Goal: Ask a question: Seek information or help from site administrators or community

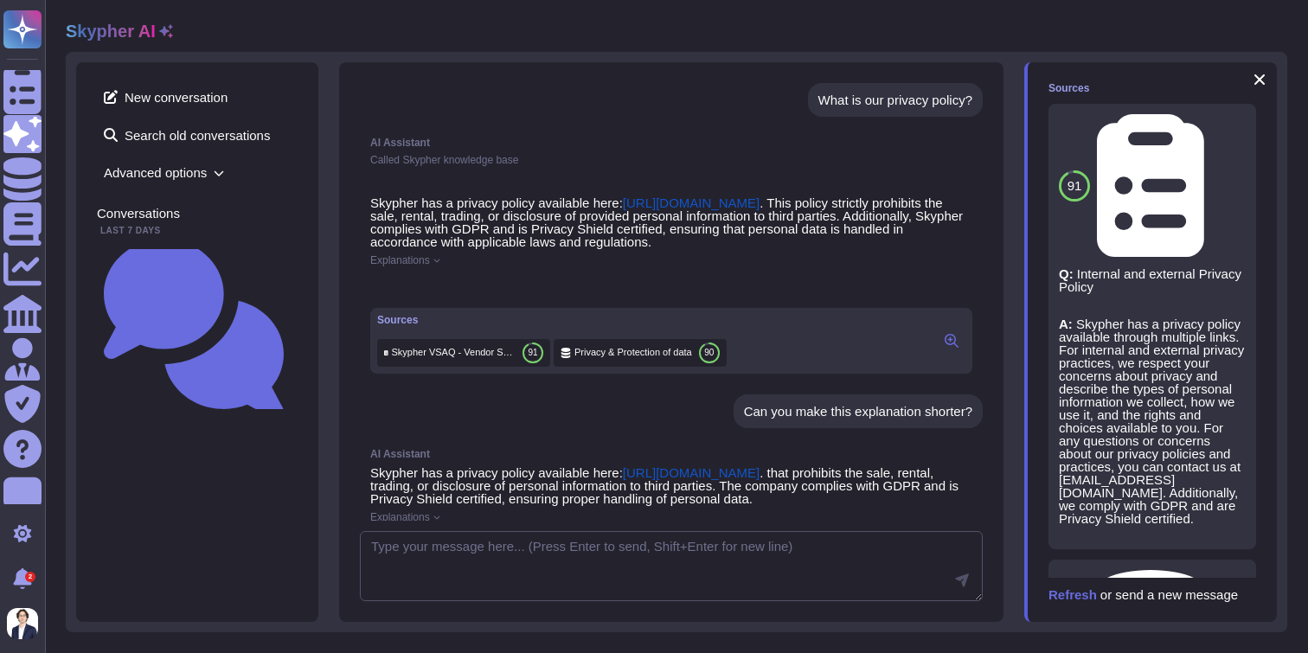
scroll to position [594, 0]
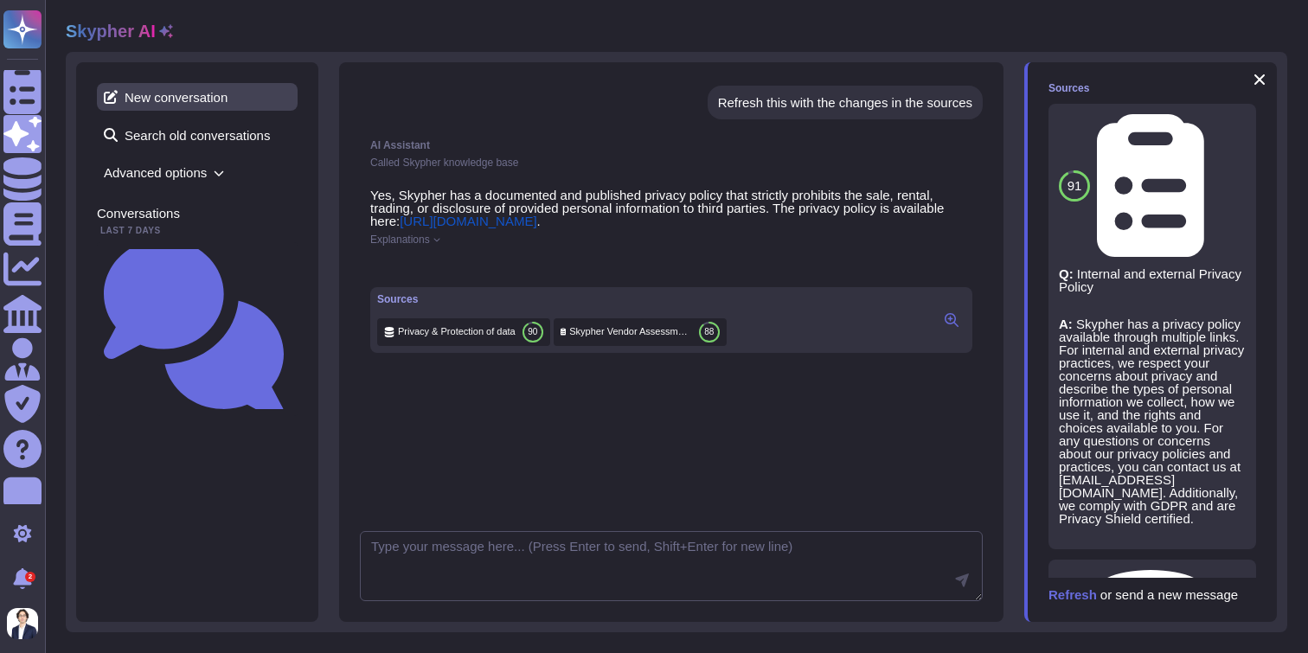
click at [188, 105] on span "New conversation" at bounding box center [197, 97] width 201 height 28
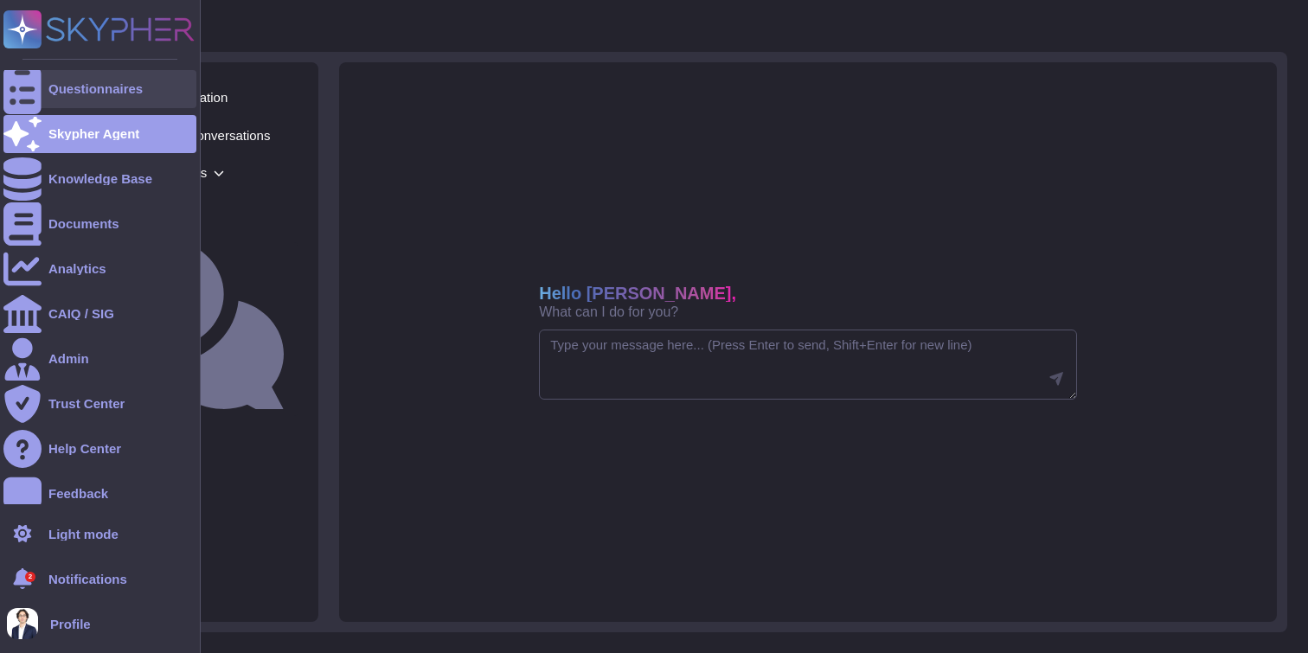
click at [39, 89] on div at bounding box center [22, 89] width 38 height 38
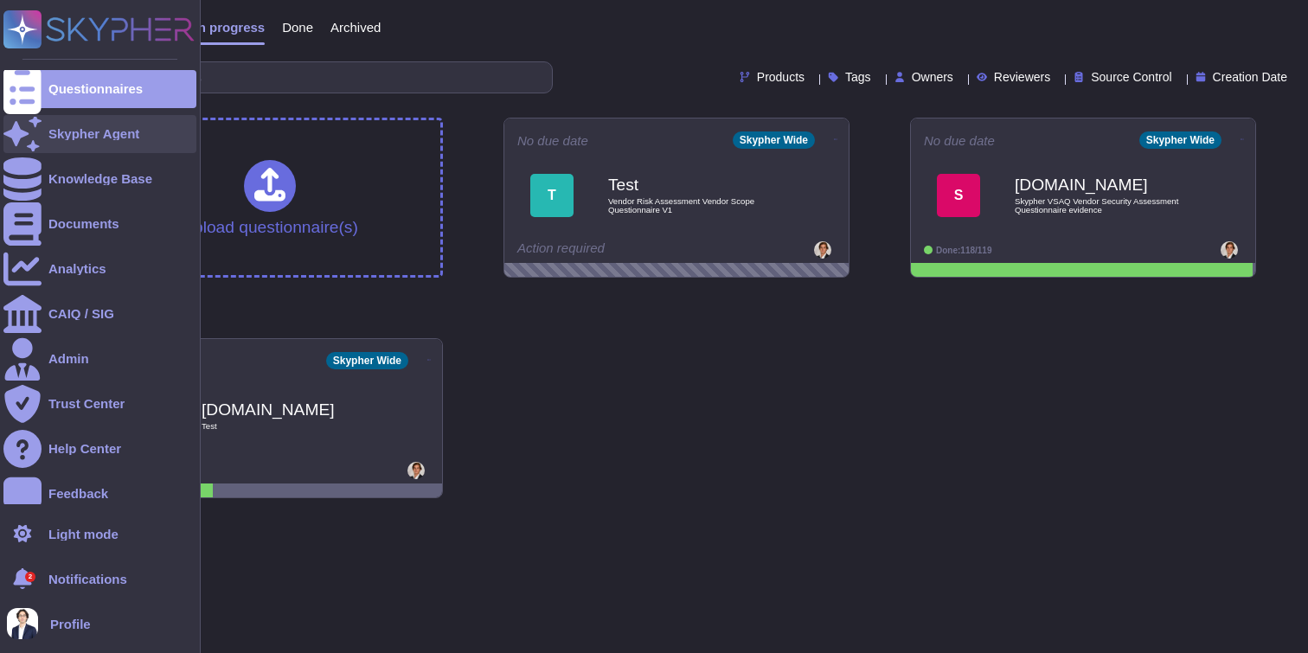
click at [70, 149] on div "Skypher Agent" at bounding box center [99, 134] width 193 height 38
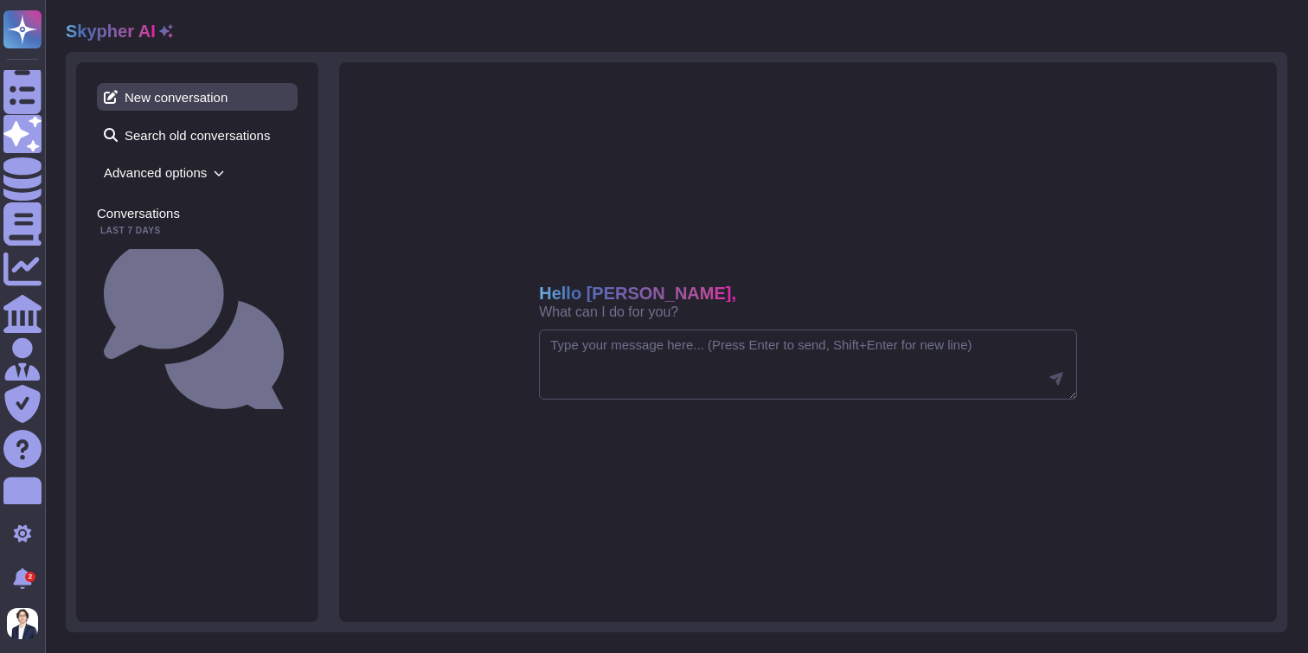
click at [216, 97] on span "New conversation" at bounding box center [197, 97] width 201 height 28
click at [596, 350] on textarea at bounding box center [808, 365] width 538 height 71
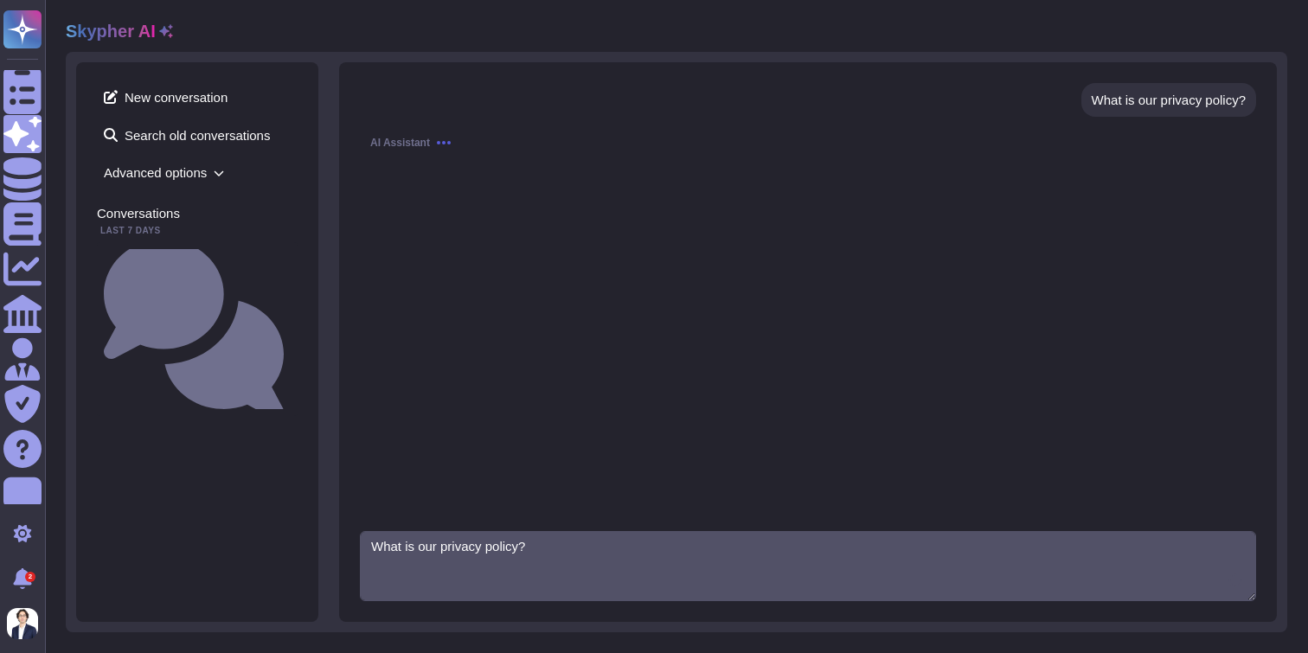
type textarea "What is our privacy policy?"
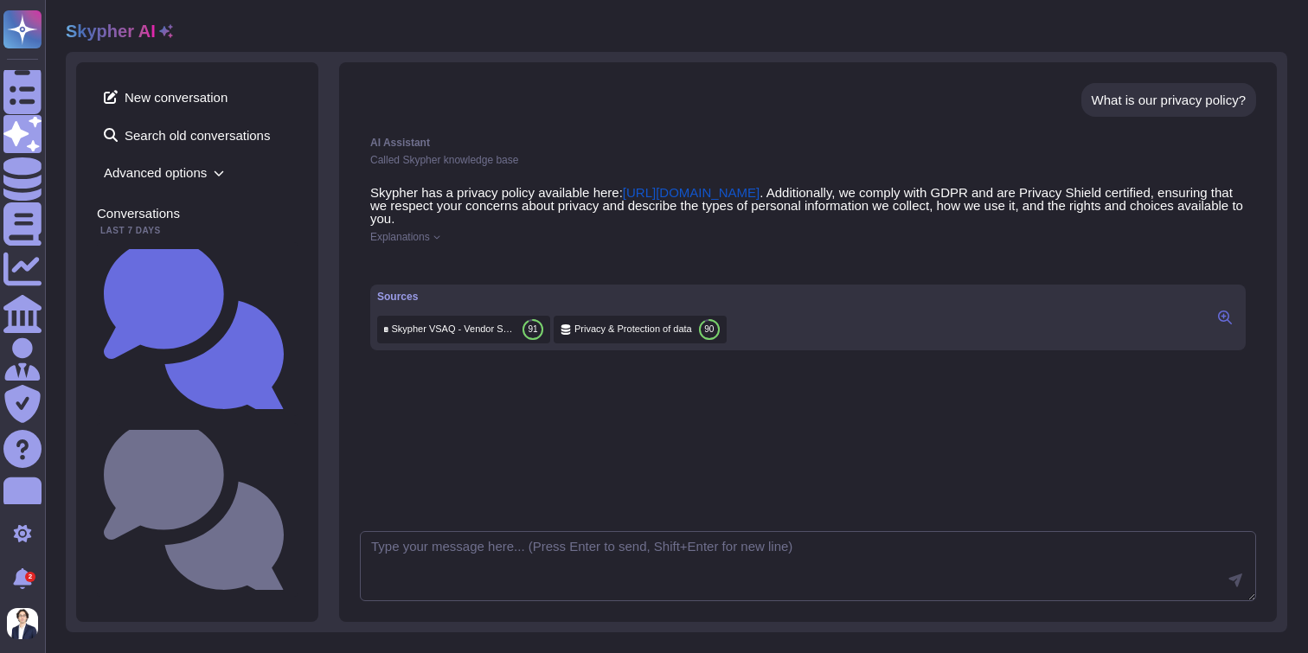
click at [444, 232] on div "Explanations" at bounding box center [808, 237] width 876 height 10
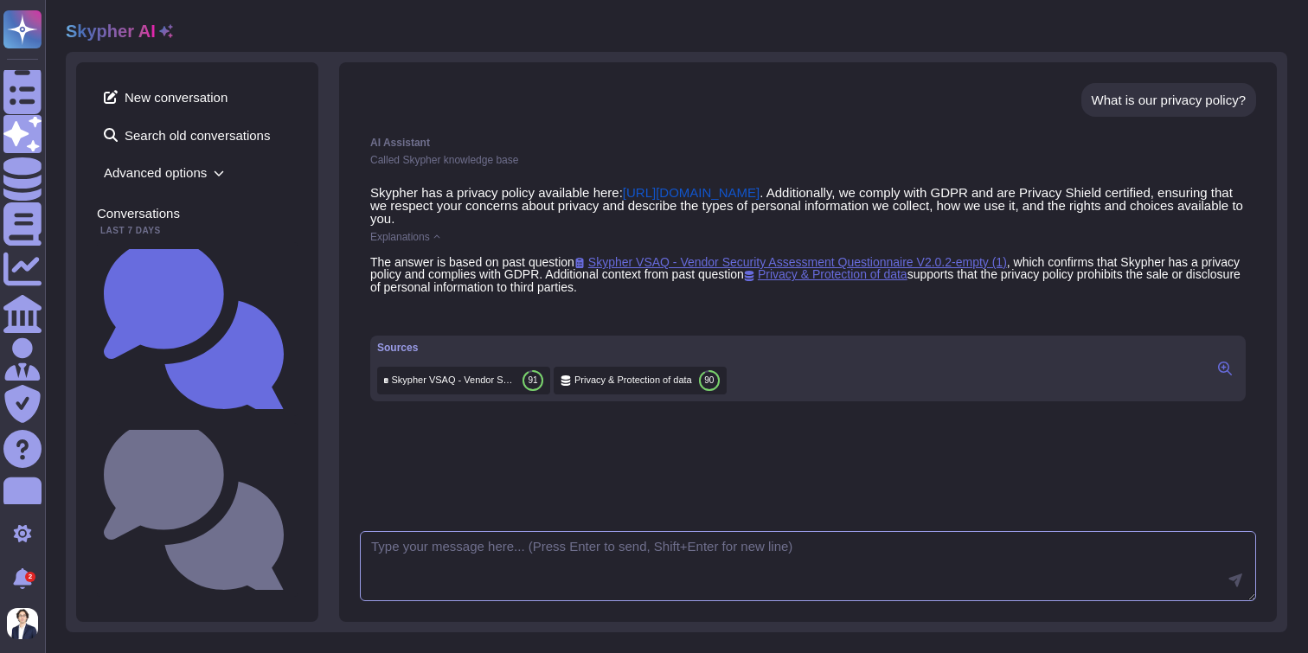
click at [641, 547] on textarea at bounding box center [808, 566] width 896 height 71
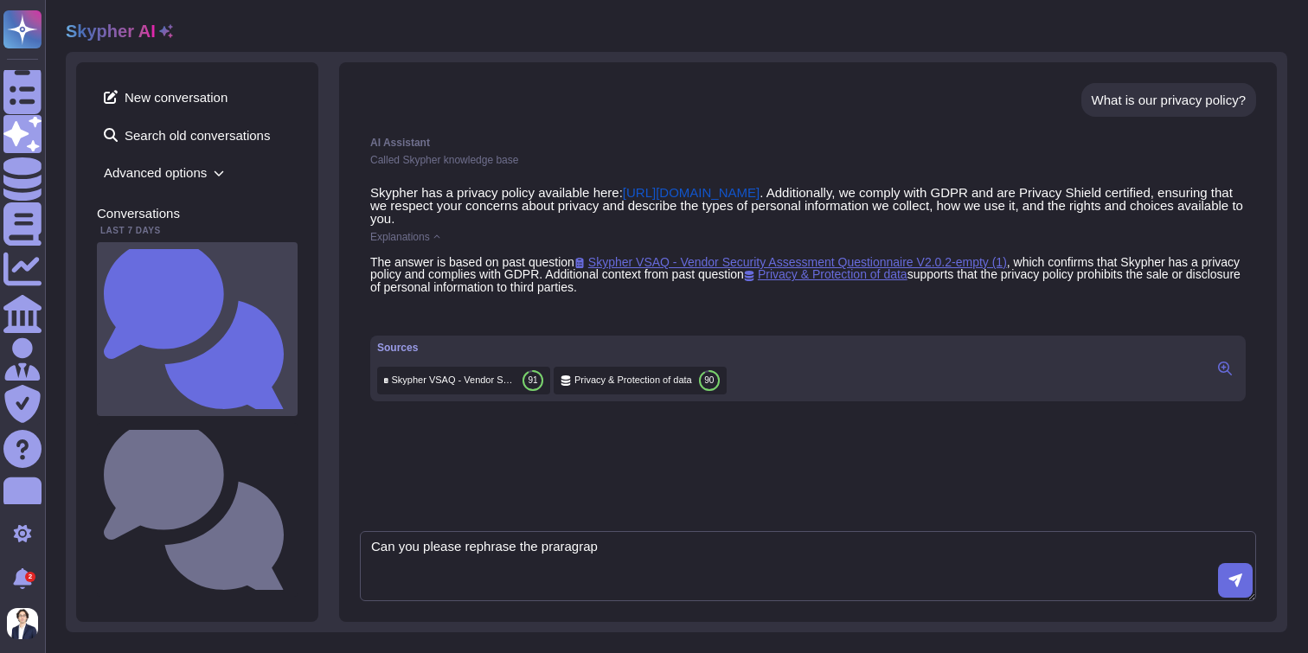
type textarea "Can you please rephrase the praragrap"
click at [291, 324] on small "What is our privacy policy?" at bounding box center [291, 329] width 0 height 11
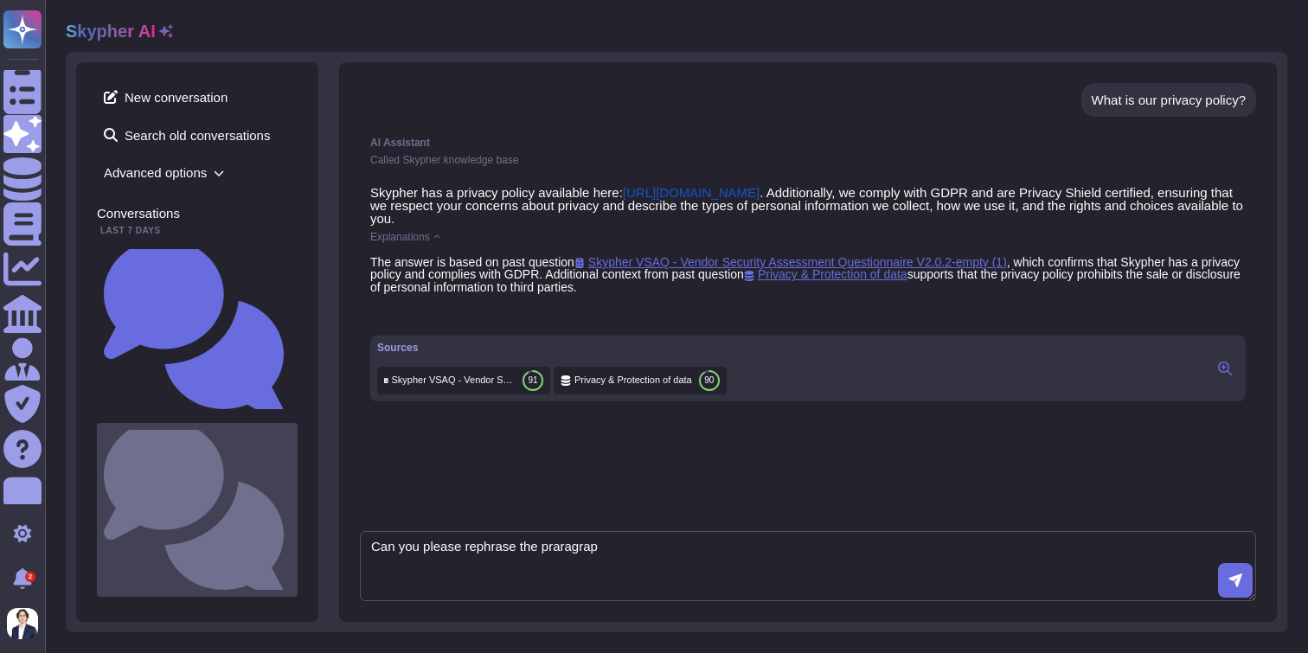
click at [291, 504] on small "What is our privacy policy?" at bounding box center [291, 509] width 0 height 11
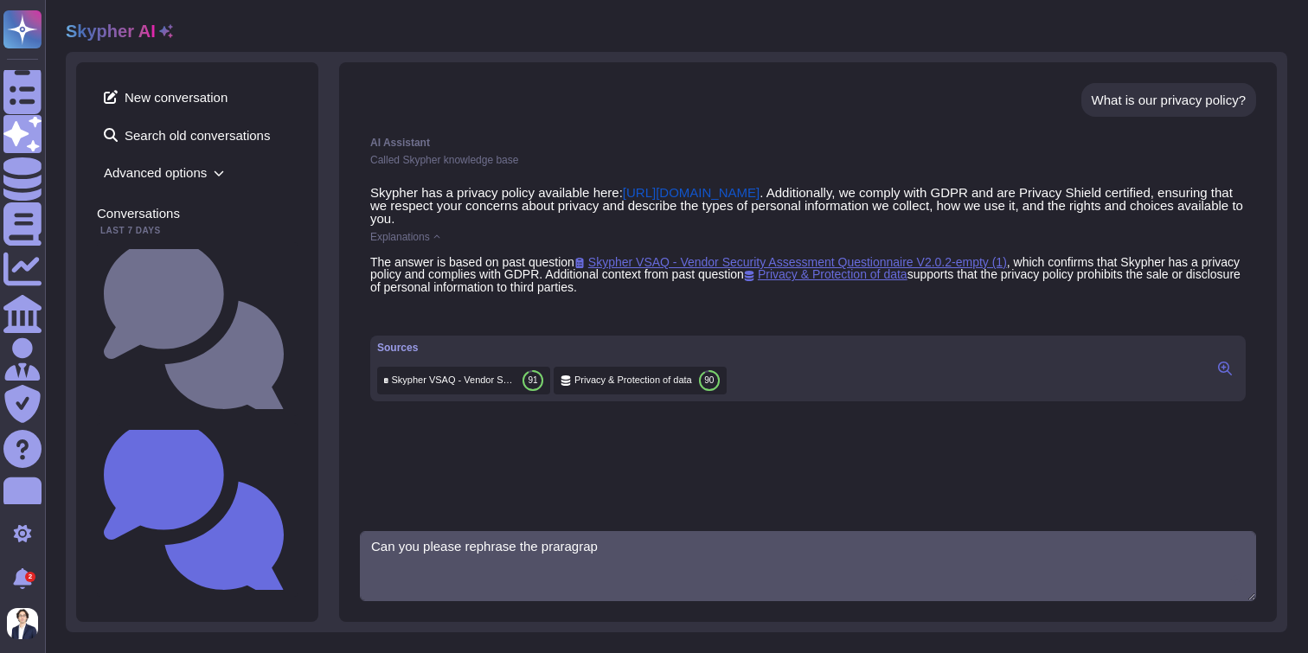
click at [209, 169] on span "Advanced options" at bounding box center [197, 172] width 201 height 27
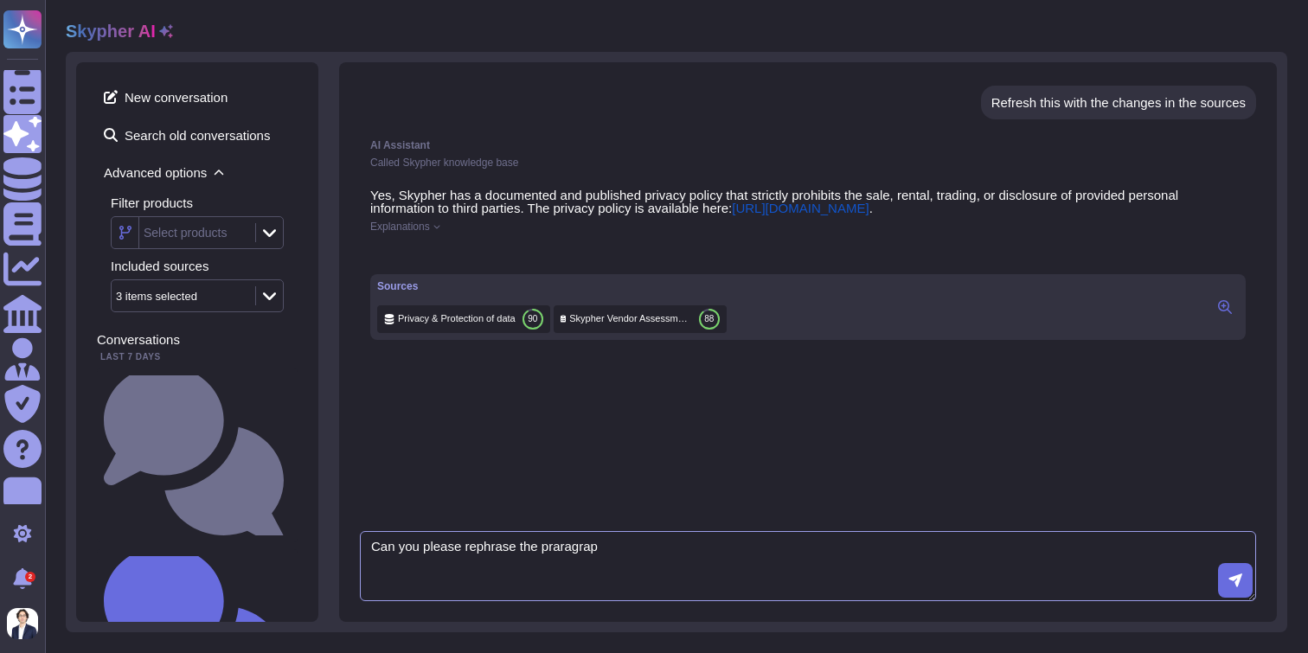
scroll to position [568, 0]
click at [234, 304] on div "3 items selected" at bounding box center [181, 295] width 139 height 31
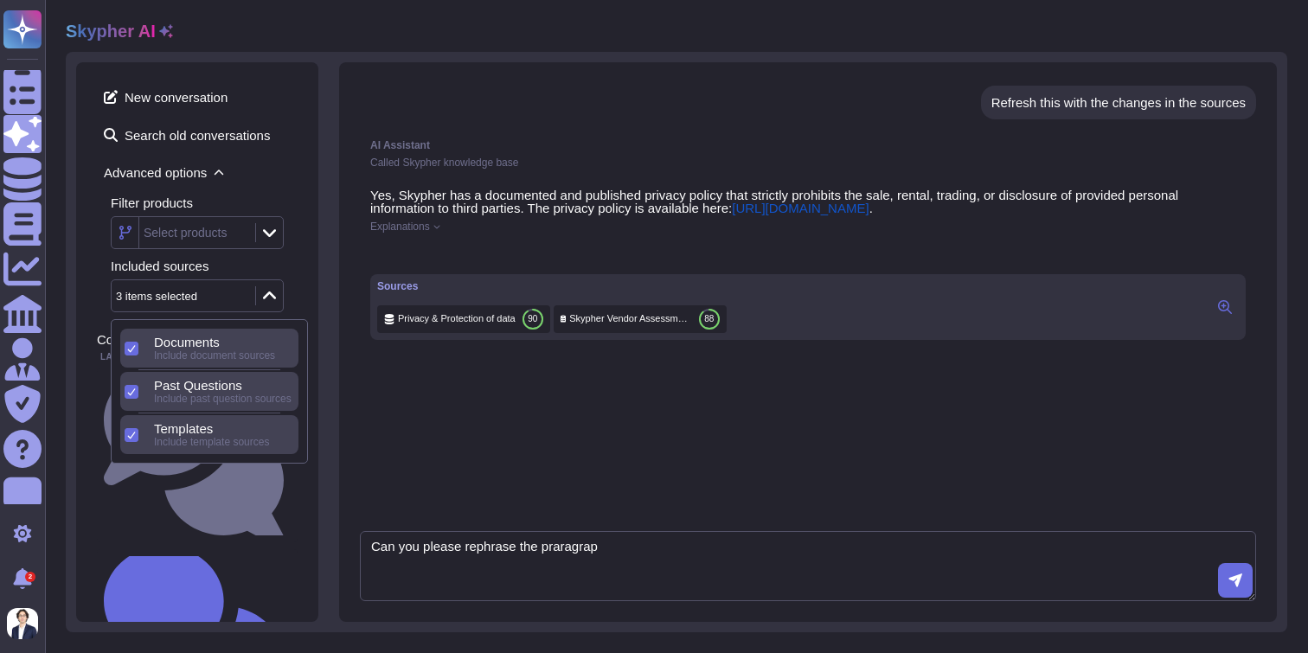
click at [292, 273] on div "Included sources 3 items selected" at bounding box center [204, 286] width 187 height 53
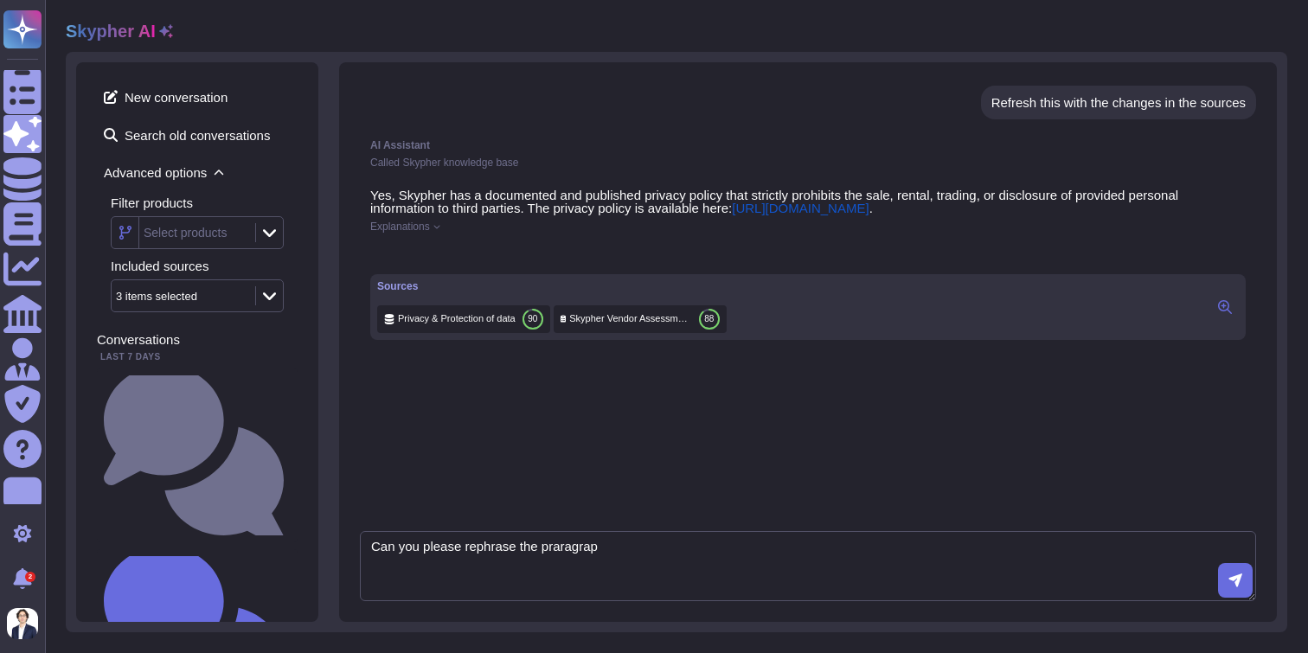
click at [233, 230] on div "Select products" at bounding box center [195, 232] width 112 height 31
click at [157, 168] on span "Advanced options" at bounding box center [197, 172] width 201 height 27
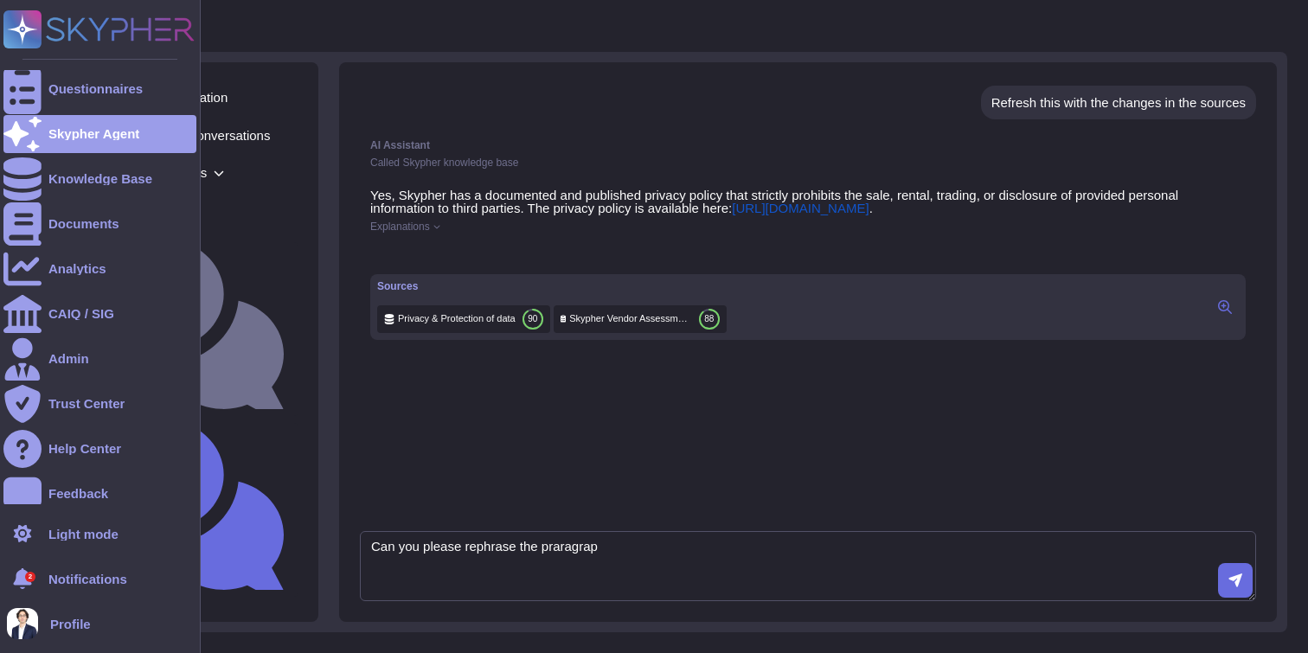
click at [27, 33] on rect at bounding box center [22, 29] width 38 height 38
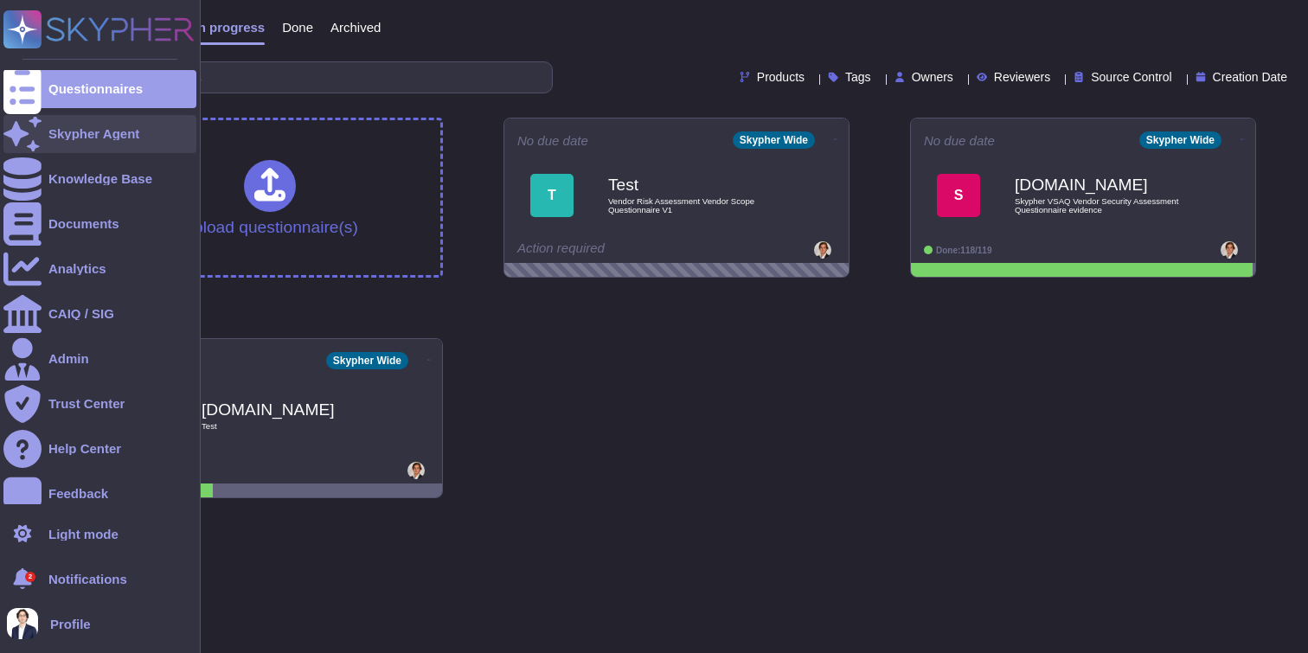
click at [40, 131] on div at bounding box center [22, 134] width 38 height 38
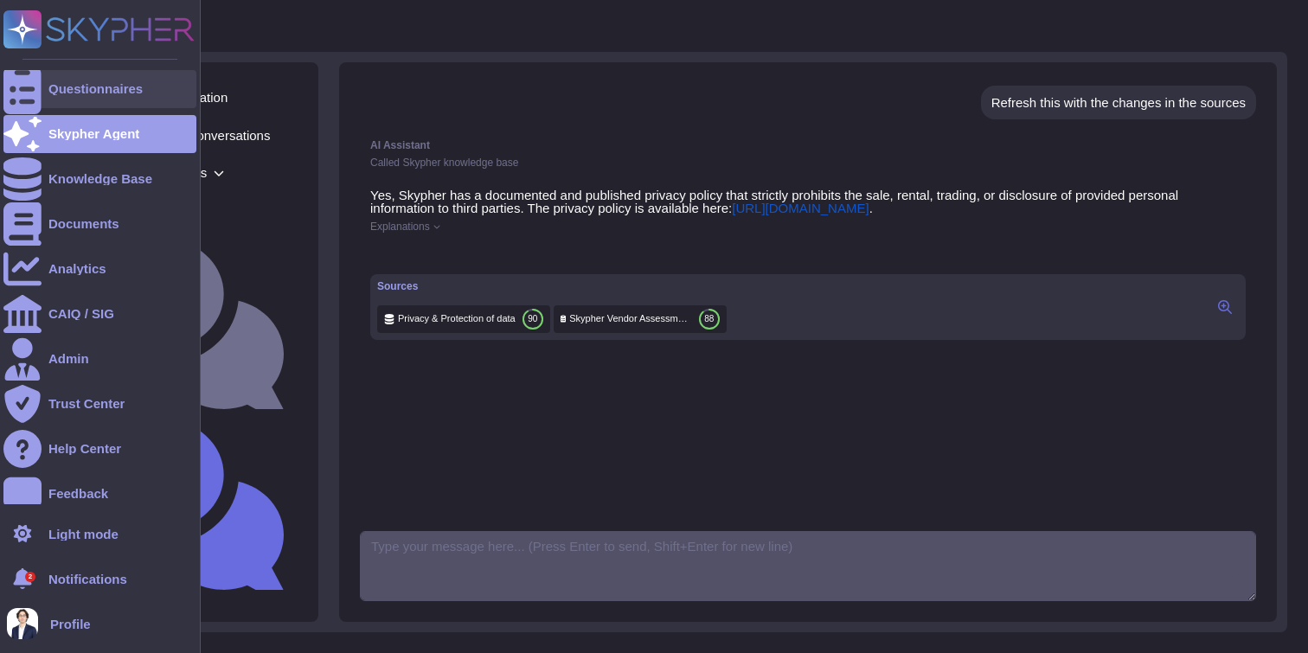
scroll to position [568, 0]
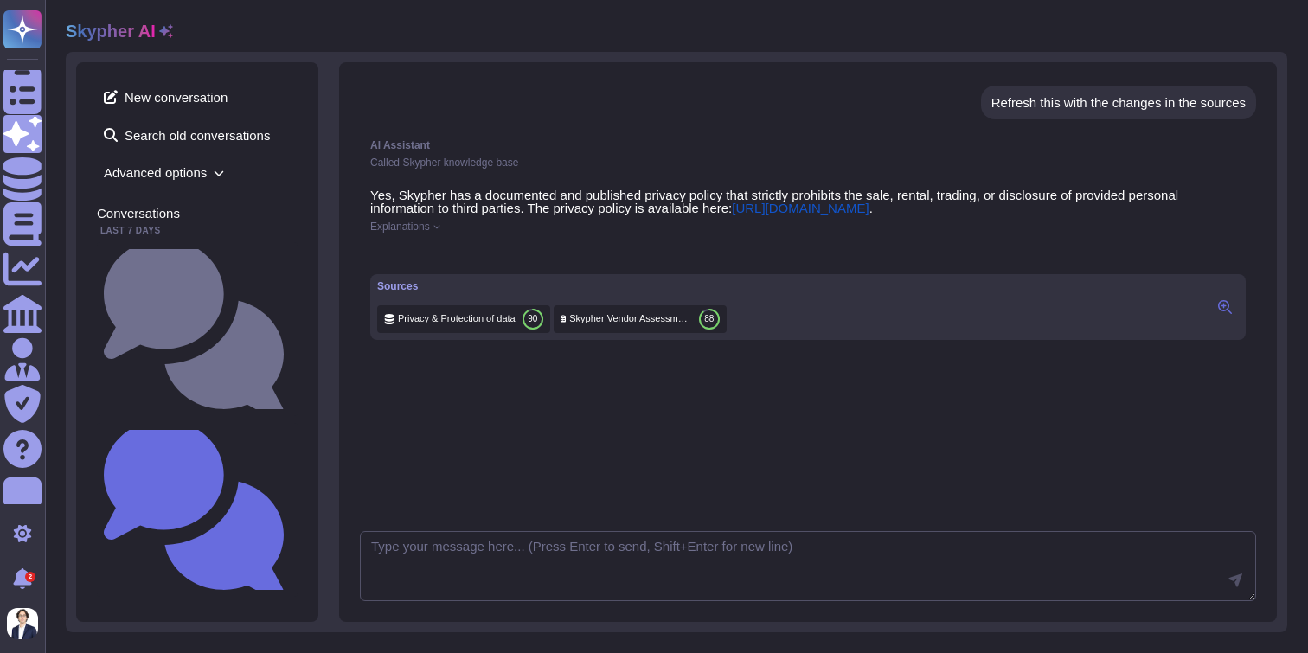
click at [180, 181] on span "Advanced options" at bounding box center [197, 172] width 201 height 27
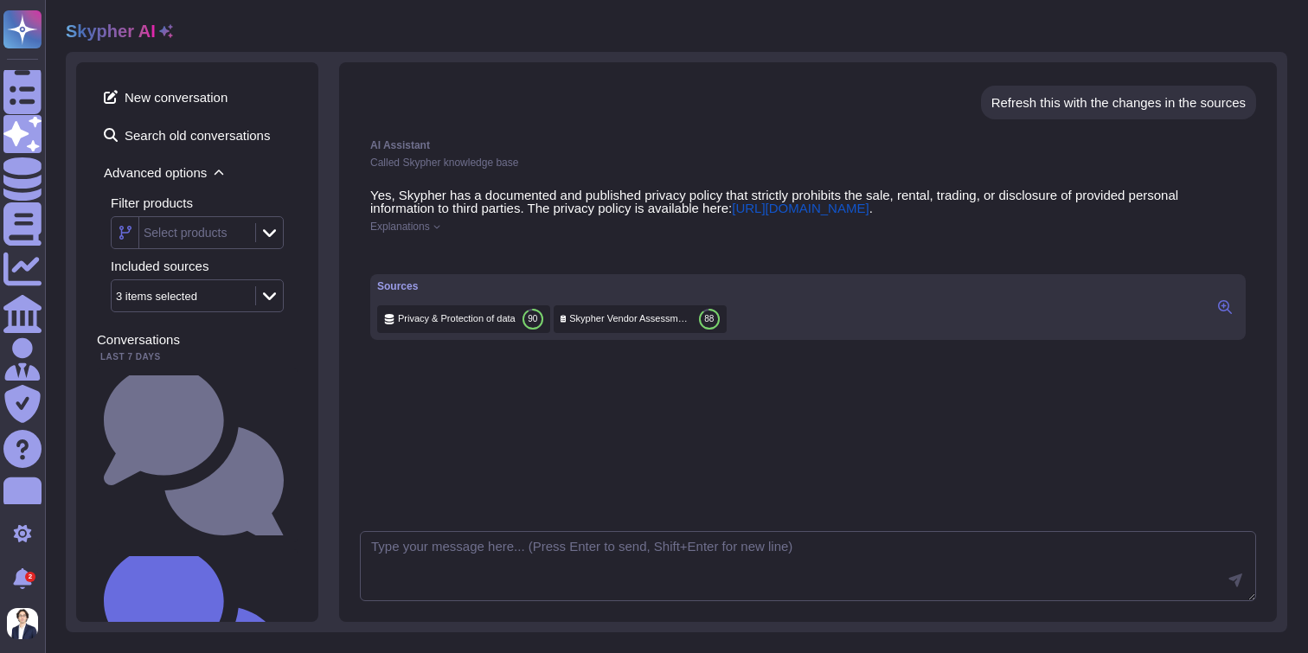
click at [269, 238] on icon at bounding box center [269, 232] width 13 height 17
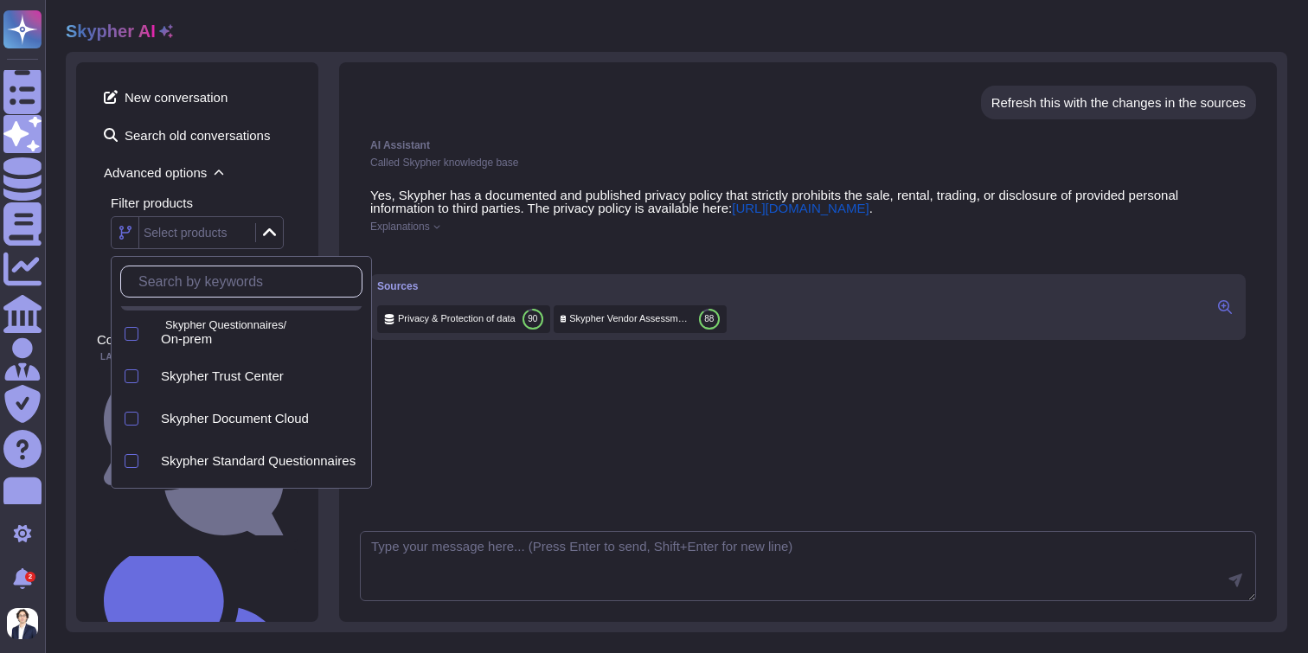
scroll to position [78, 0]
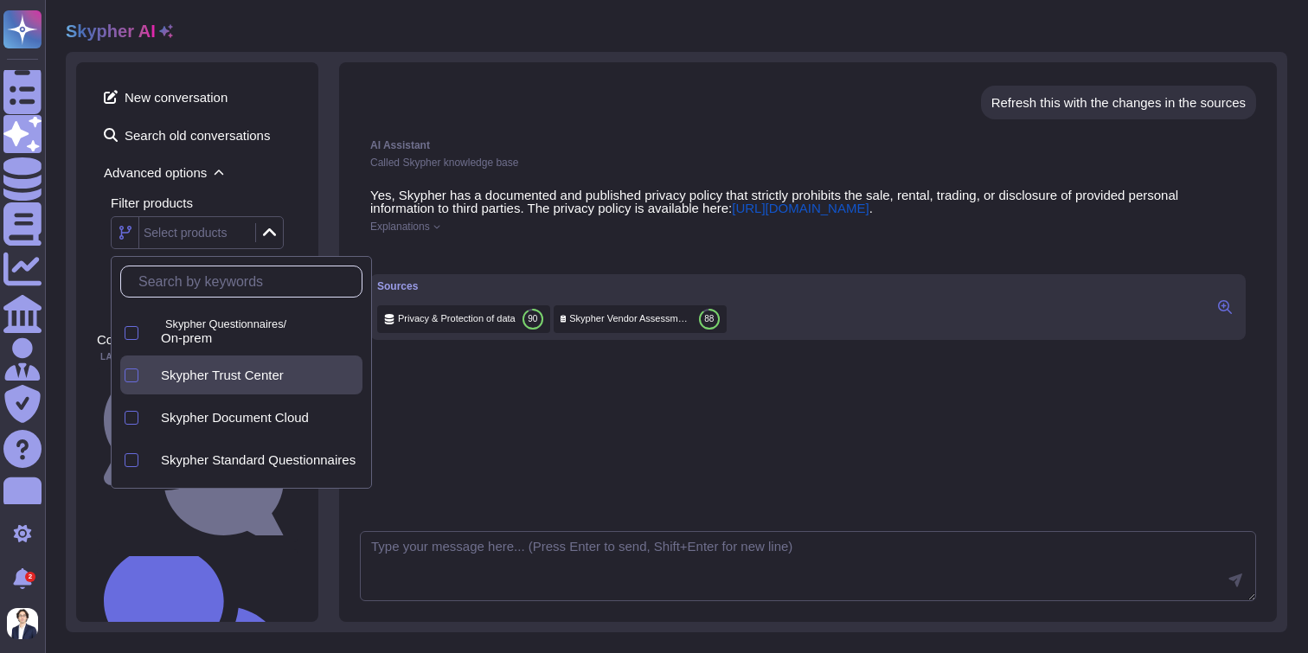
click at [279, 368] on span "Skypher Trust Center" at bounding box center [222, 376] width 123 height 16
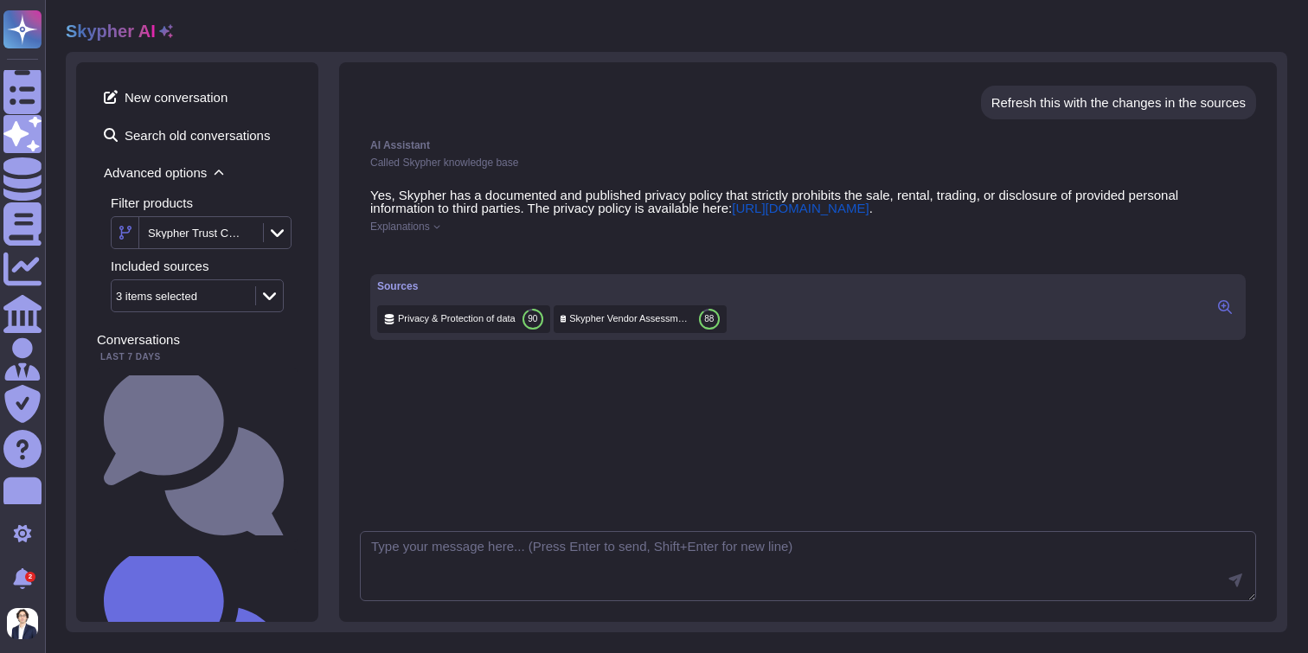
click at [309, 203] on div "New conversation Search old conversations Advanced options Filter products Skyp…" at bounding box center [197, 342] width 242 height 560
click at [241, 293] on div "3 items selected" at bounding box center [181, 295] width 139 height 31
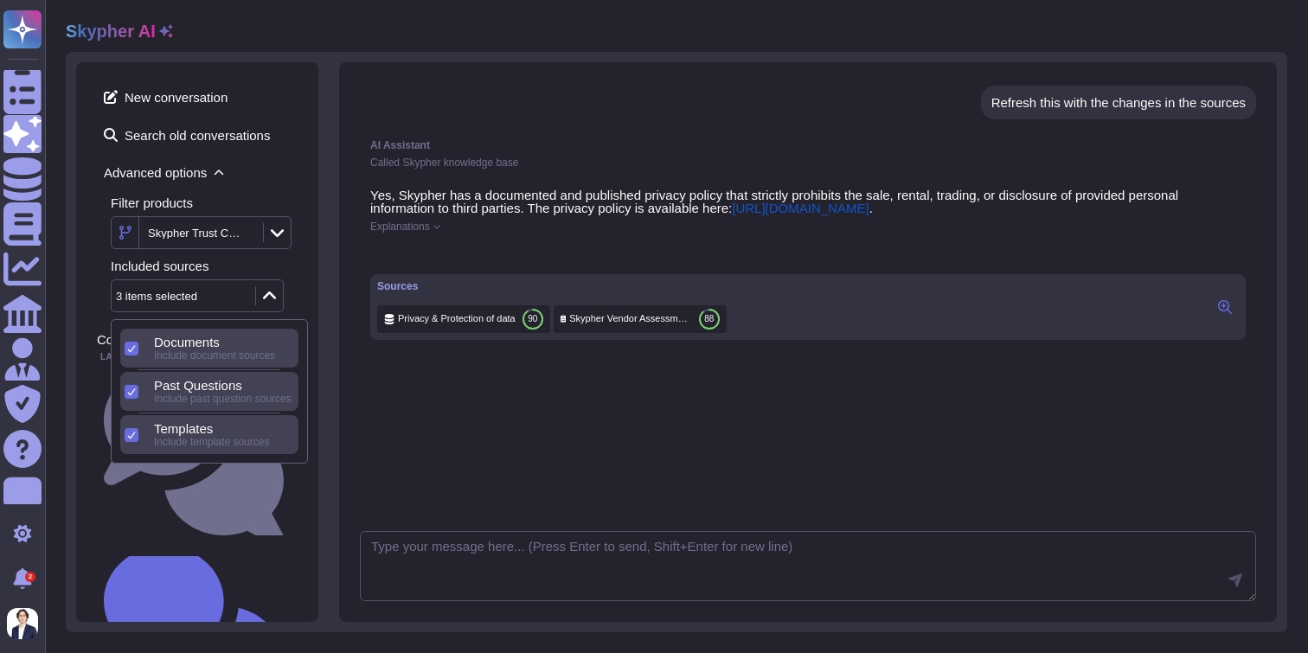
click at [202, 392] on span "Past Questions" at bounding box center [198, 386] width 88 height 16
click at [167, 425] on span "Past Questions" at bounding box center [198, 429] width 88 height 16
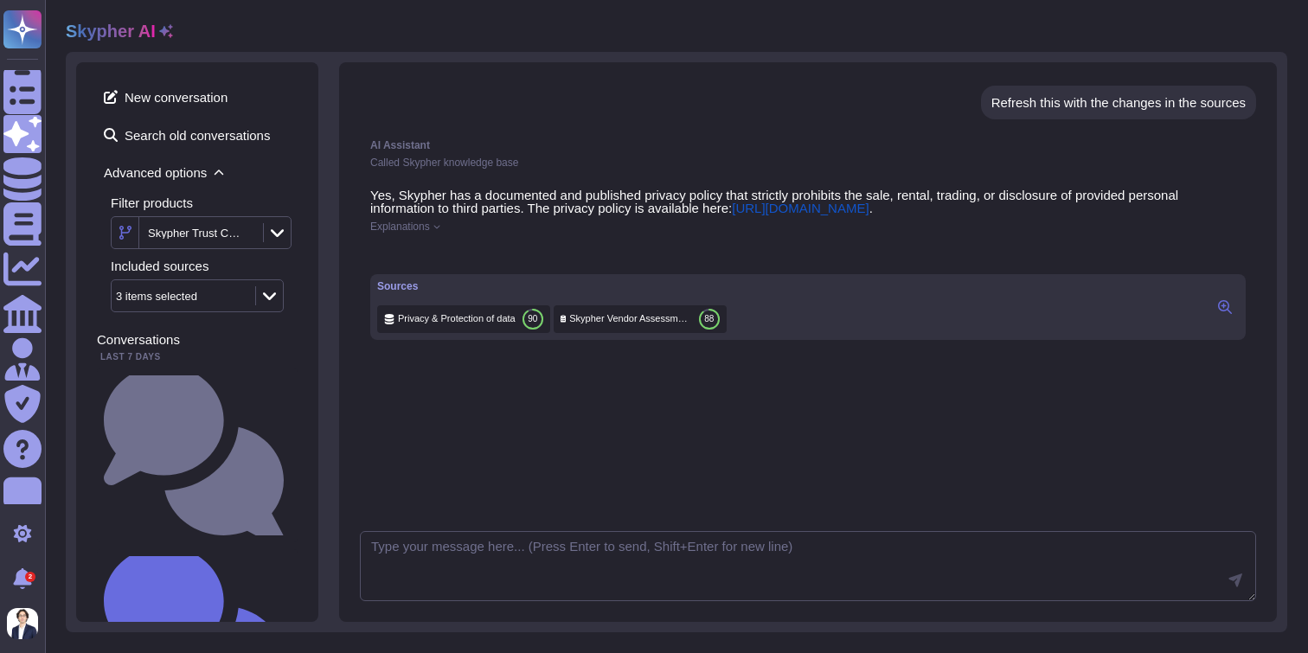
click at [300, 270] on div "New conversation Search old conversations Advanced options Filter products Skyp…" at bounding box center [197, 342] width 242 height 560
click at [215, 93] on span "New conversation" at bounding box center [197, 97] width 201 height 28
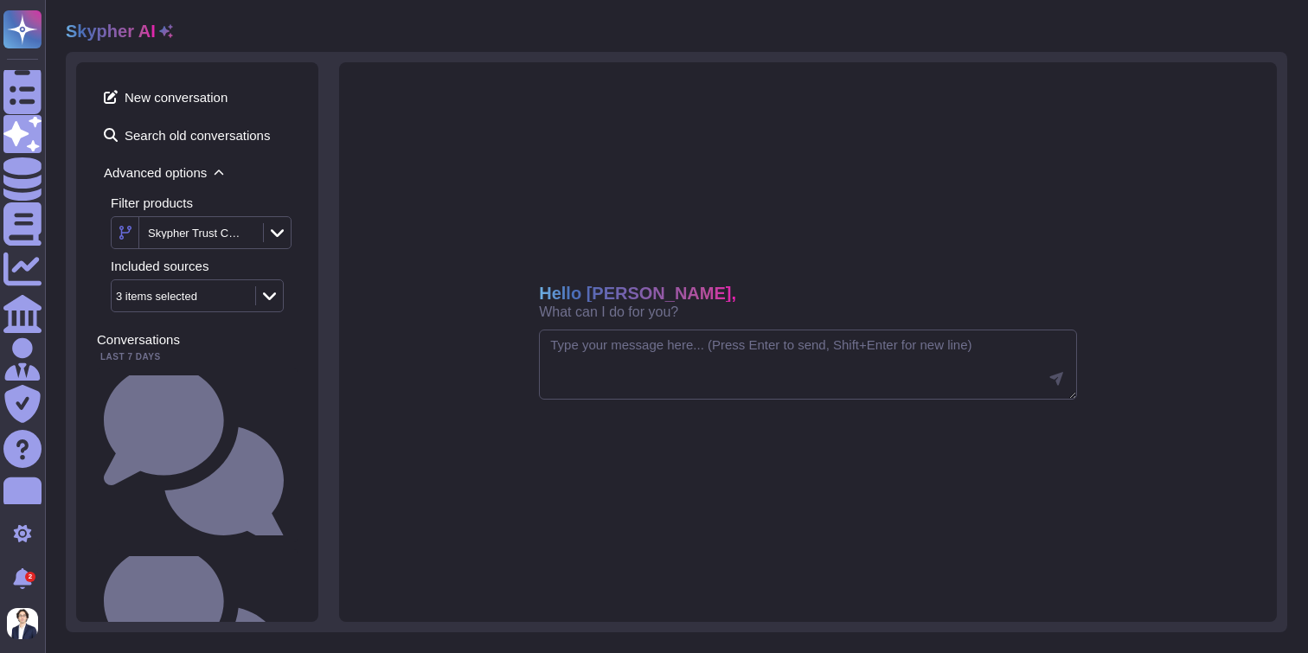
click at [286, 289] on icon at bounding box center [412, 455] width 332 height 332
click at [276, 292] on div at bounding box center [269, 295] width 28 height 19
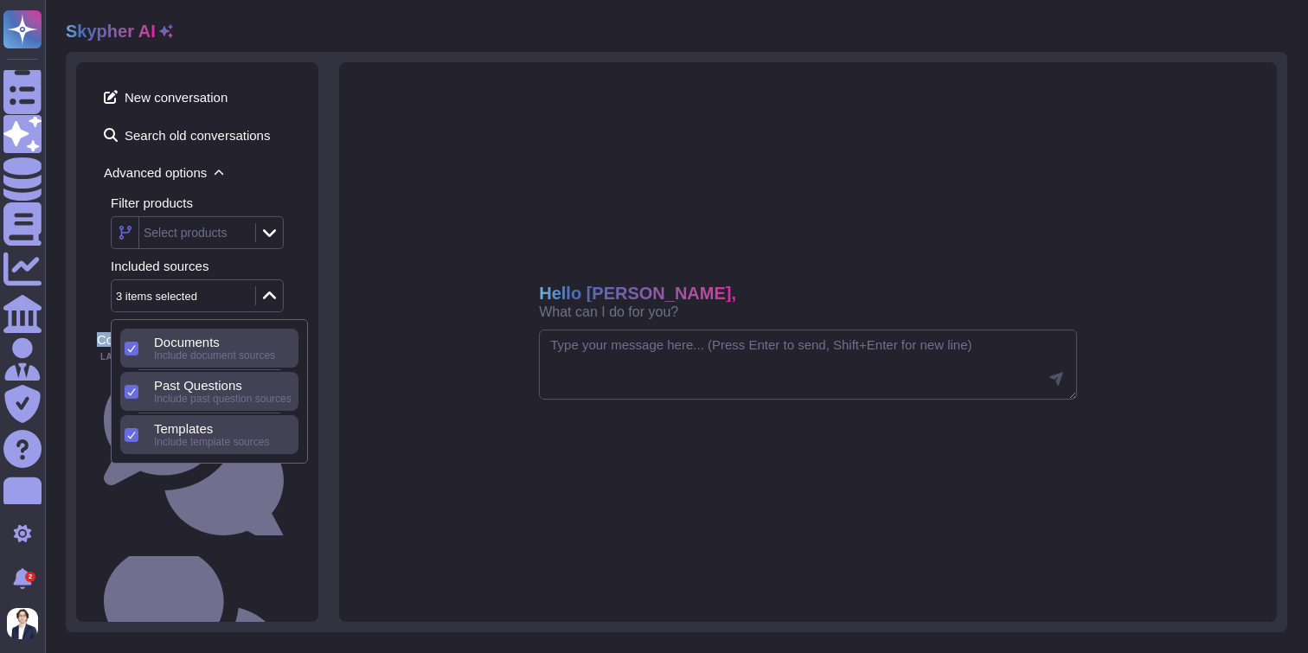
click at [276, 292] on div at bounding box center [269, 295] width 28 height 19
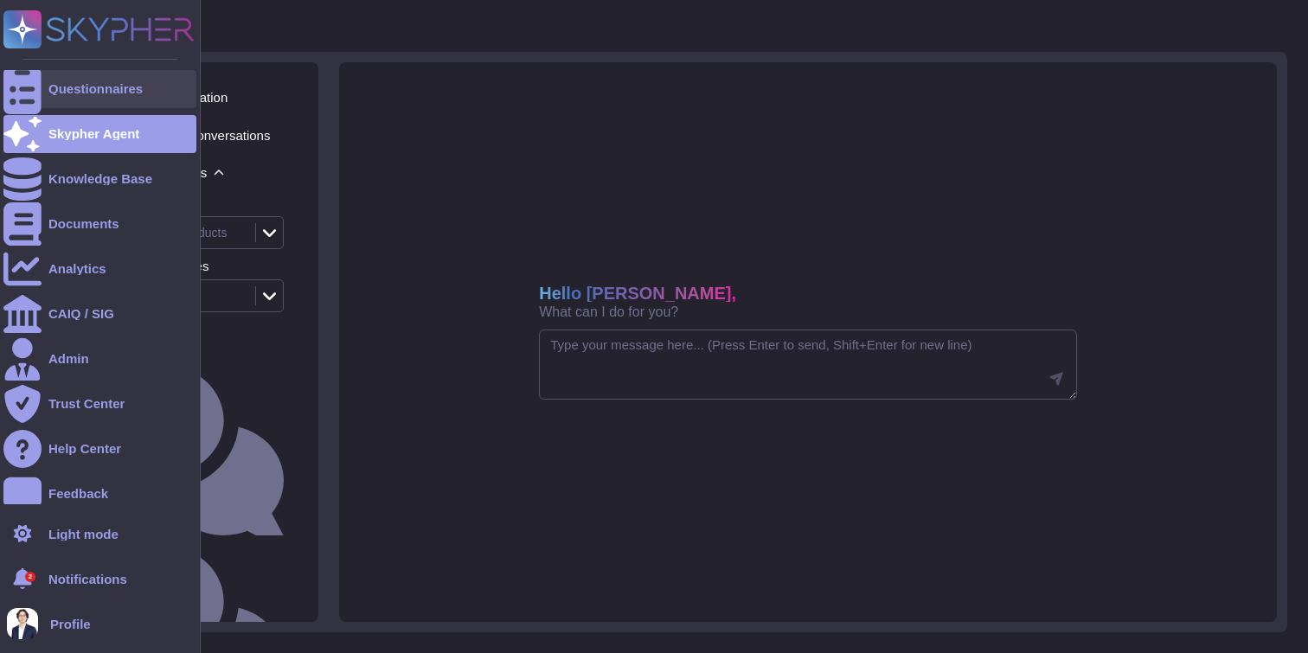
click at [31, 92] on icon at bounding box center [22, 89] width 38 height 51
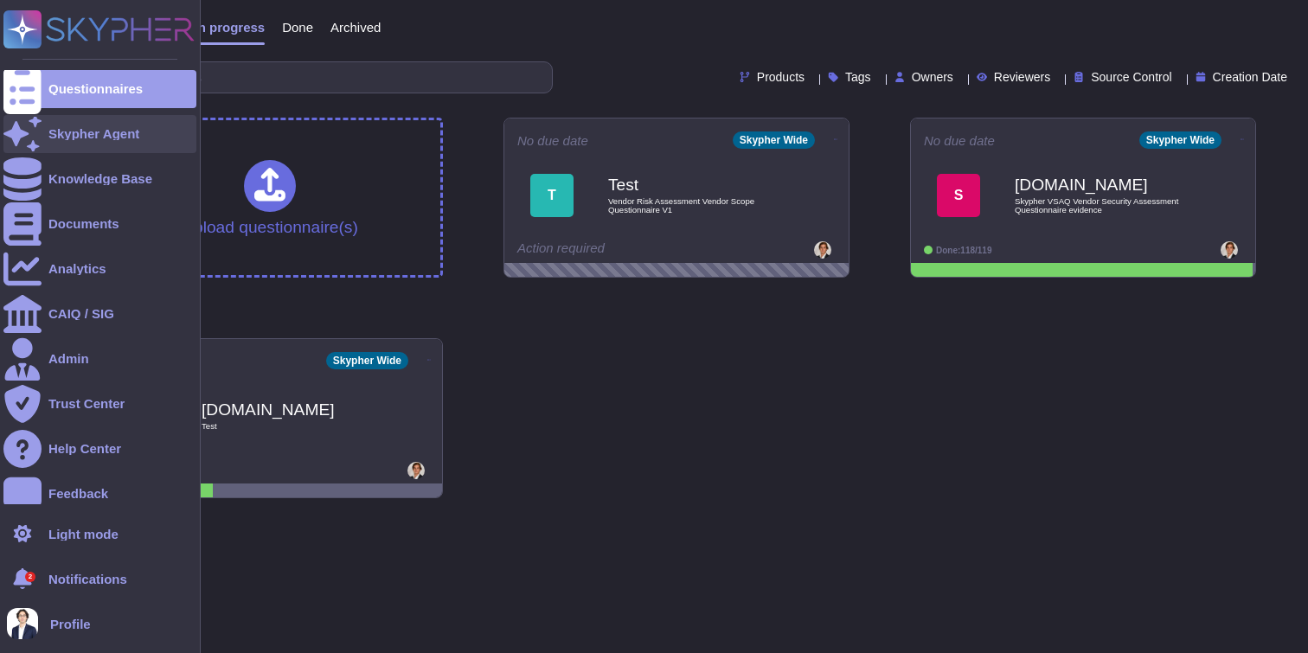
click at [80, 142] on div "Skypher Agent" at bounding box center [99, 134] width 193 height 38
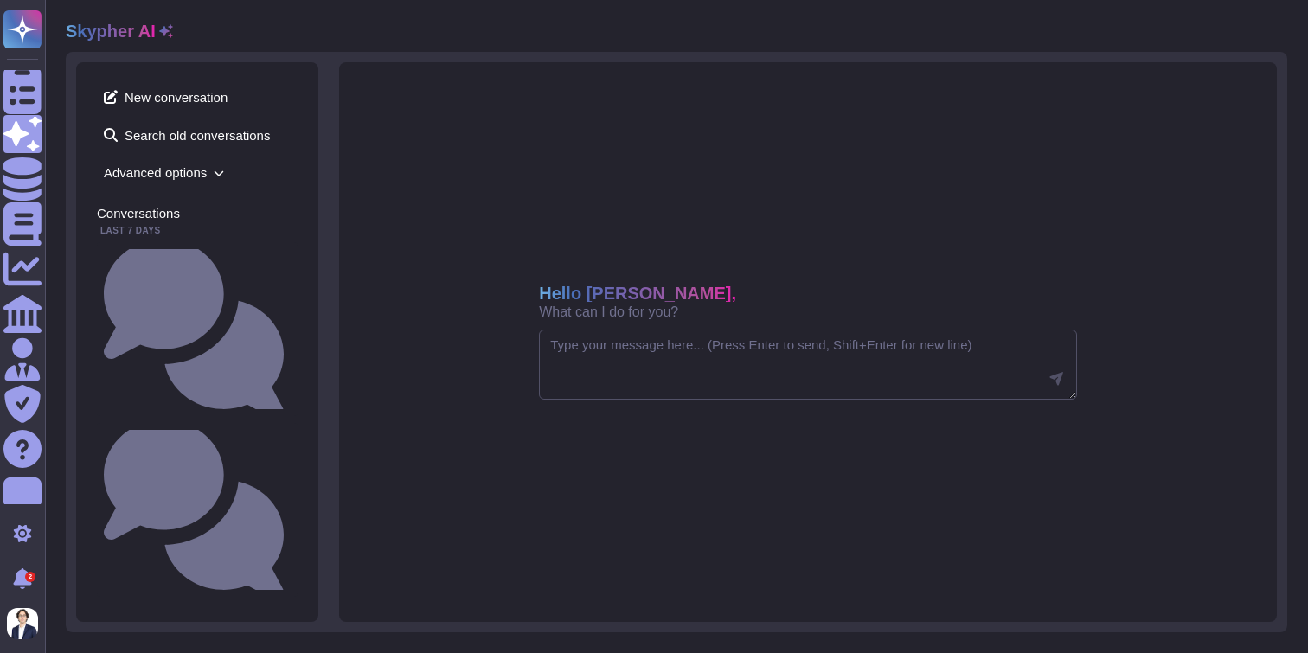
click at [222, 171] on icon at bounding box center [219, 173] width 10 height 10
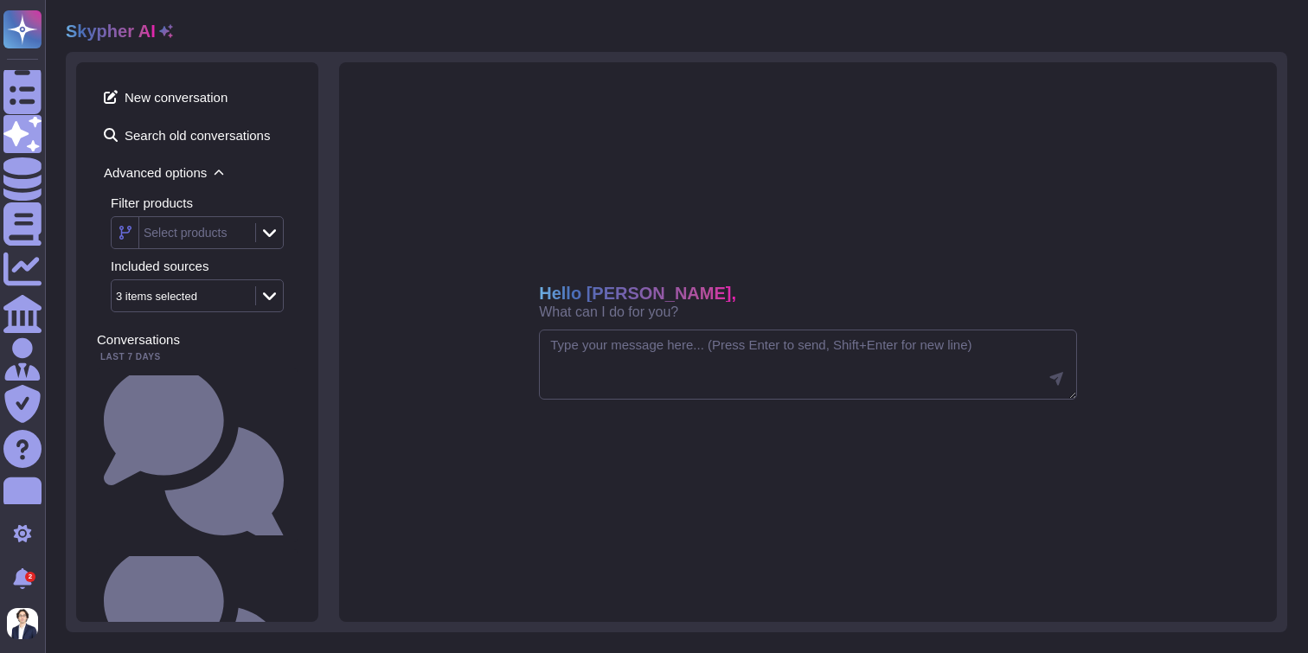
click at [267, 232] on icon at bounding box center [269, 233] width 13 height 8
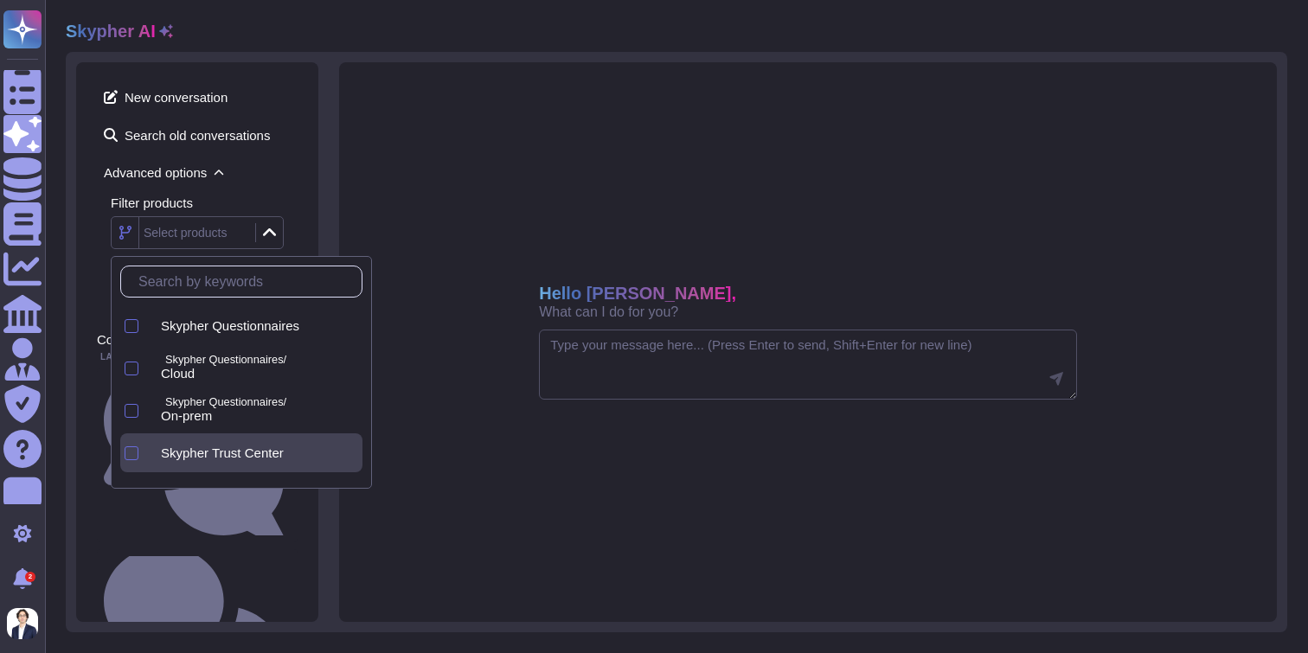
click at [262, 448] on span "Skypher Trust Center" at bounding box center [222, 454] width 123 height 16
click at [305, 236] on div "New conversation Search old conversations Advanced options Filter products Skyp…" at bounding box center [197, 342] width 242 height 560
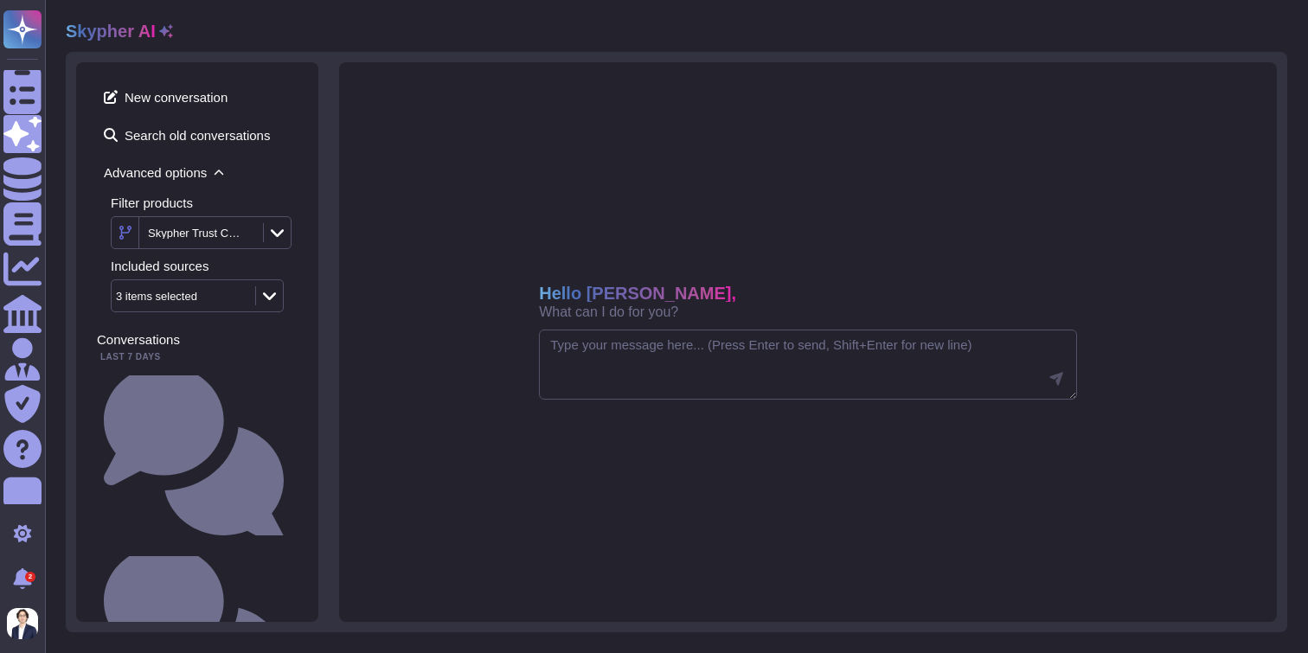
click at [272, 298] on icon at bounding box center [269, 295] width 13 height 17
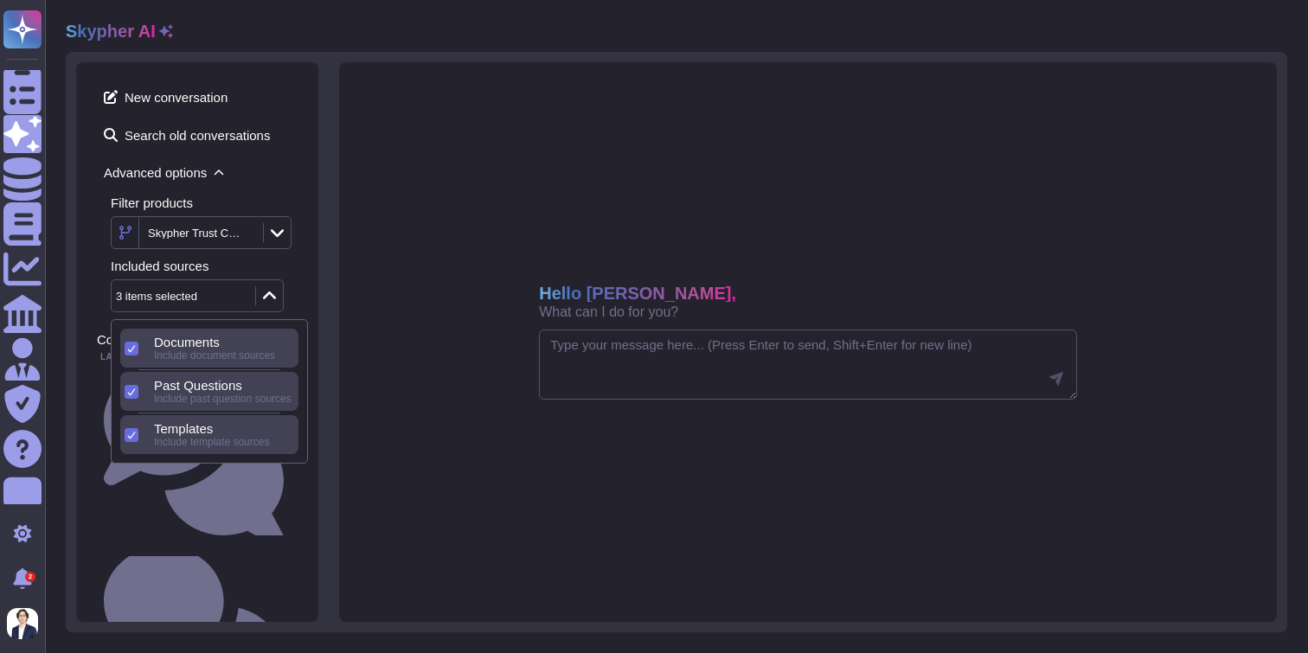
click at [233, 344] on div "Documents" at bounding box center [223, 343] width 138 height 16
click at [214, 430] on span "Documents" at bounding box center [187, 429] width 66 height 16
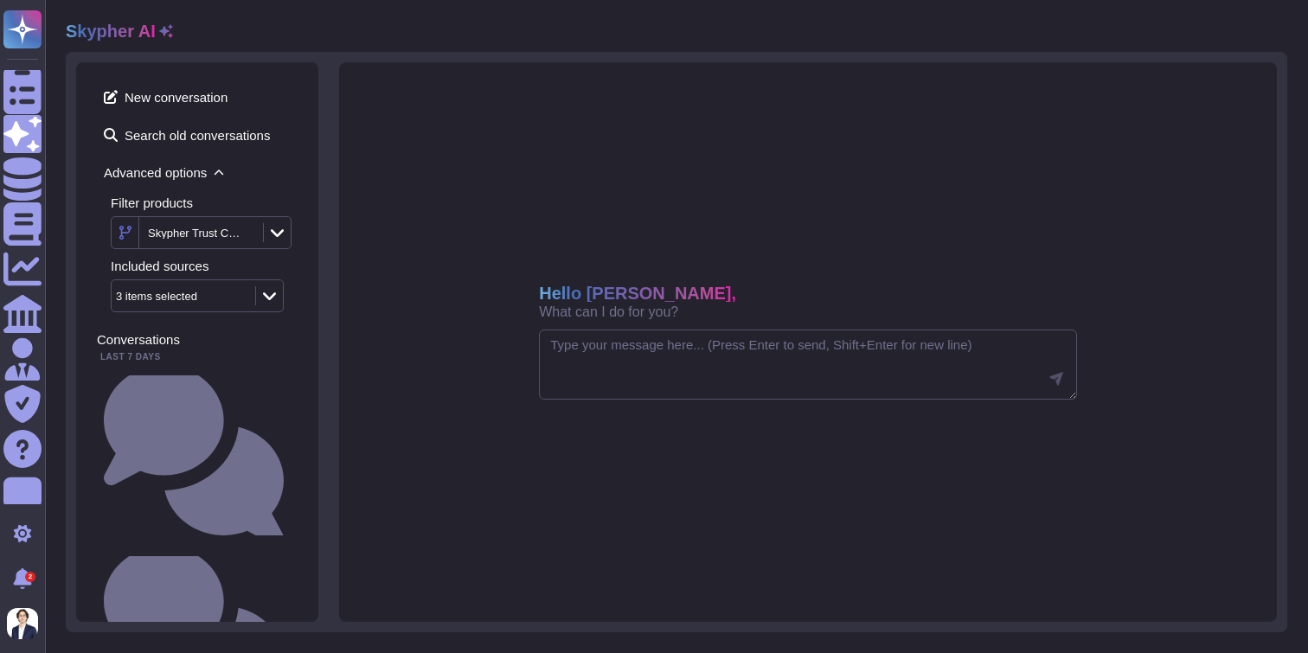
click at [305, 286] on div "New conversation Search old conversations Advanced options Filter products Skyp…" at bounding box center [197, 342] width 242 height 560
click at [584, 351] on textarea at bounding box center [808, 365] width 538 height 71
type textarea "What is our privacy policy?"
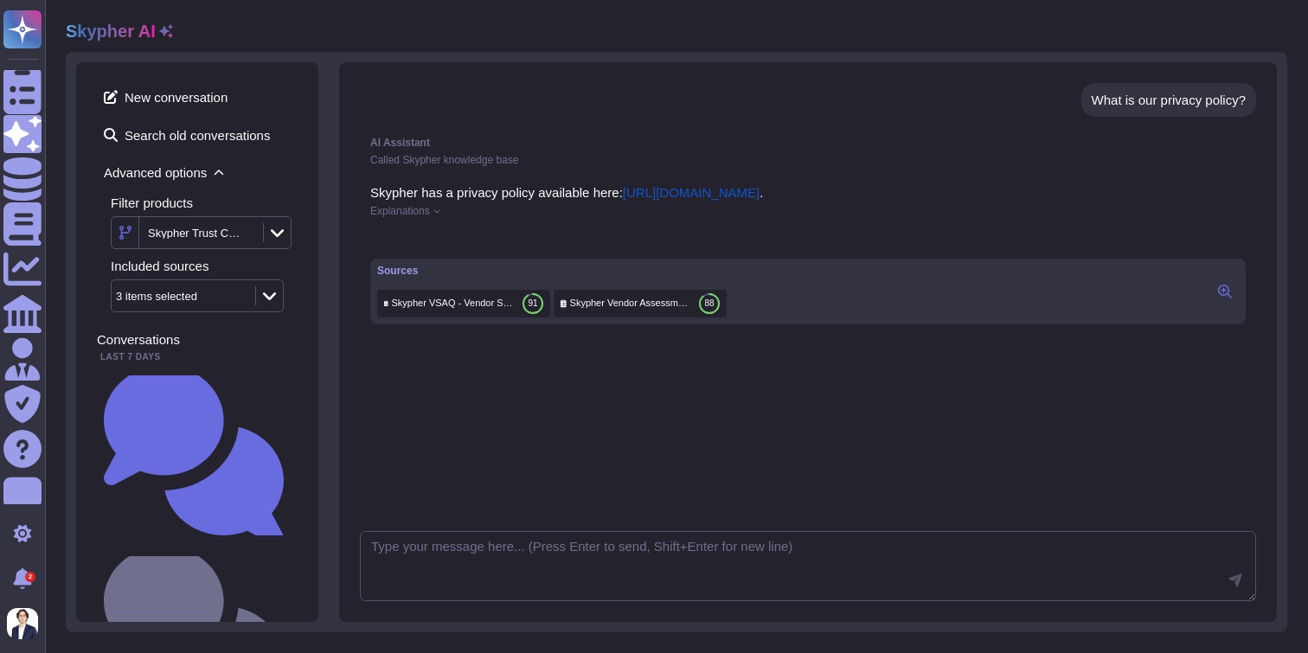
click at [445, 213] on div "Explanations" at bounding box center [808, 211] width 876 height 10
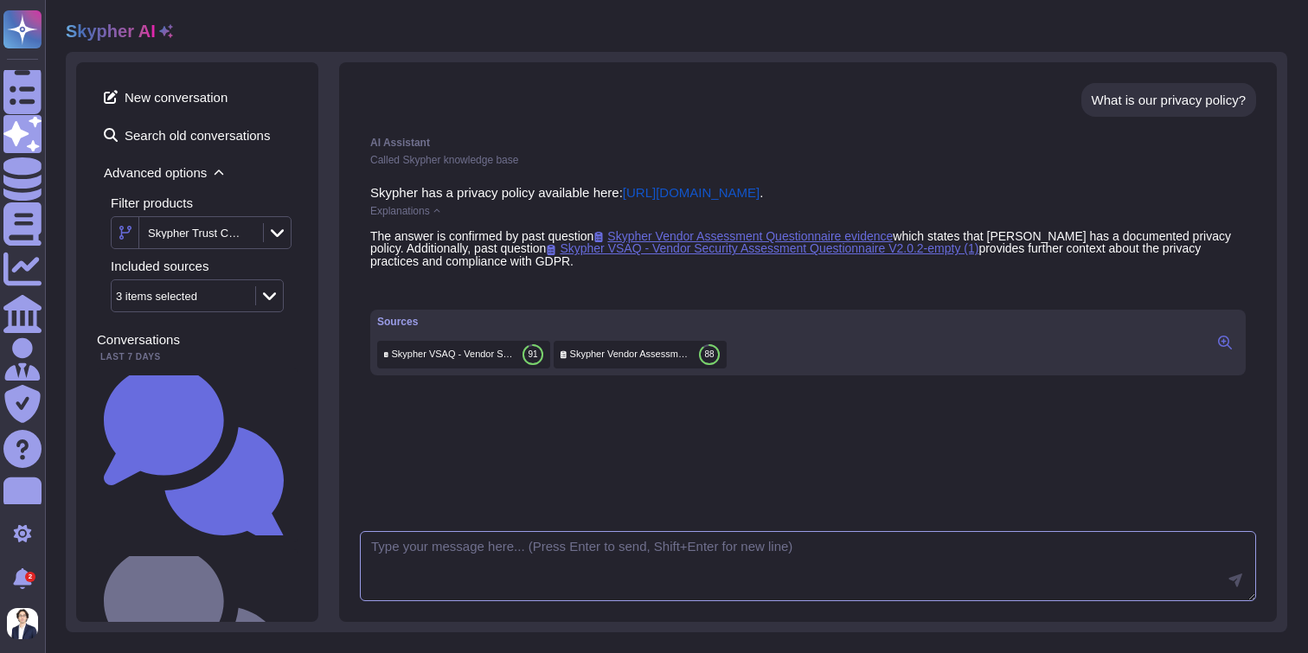
click at [525, 564] on textarea at bounding box center [808, 566] width 896 height 71
type textarea "Can you please explain further?"
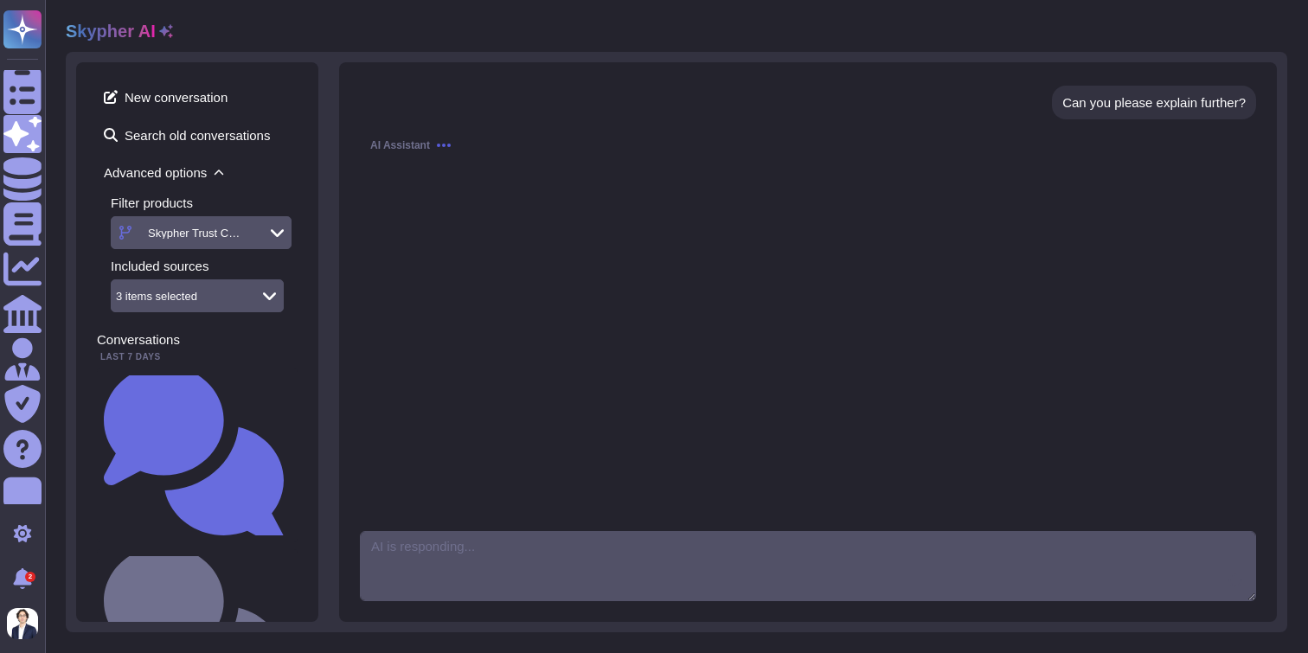
scroll to position [284, 0]
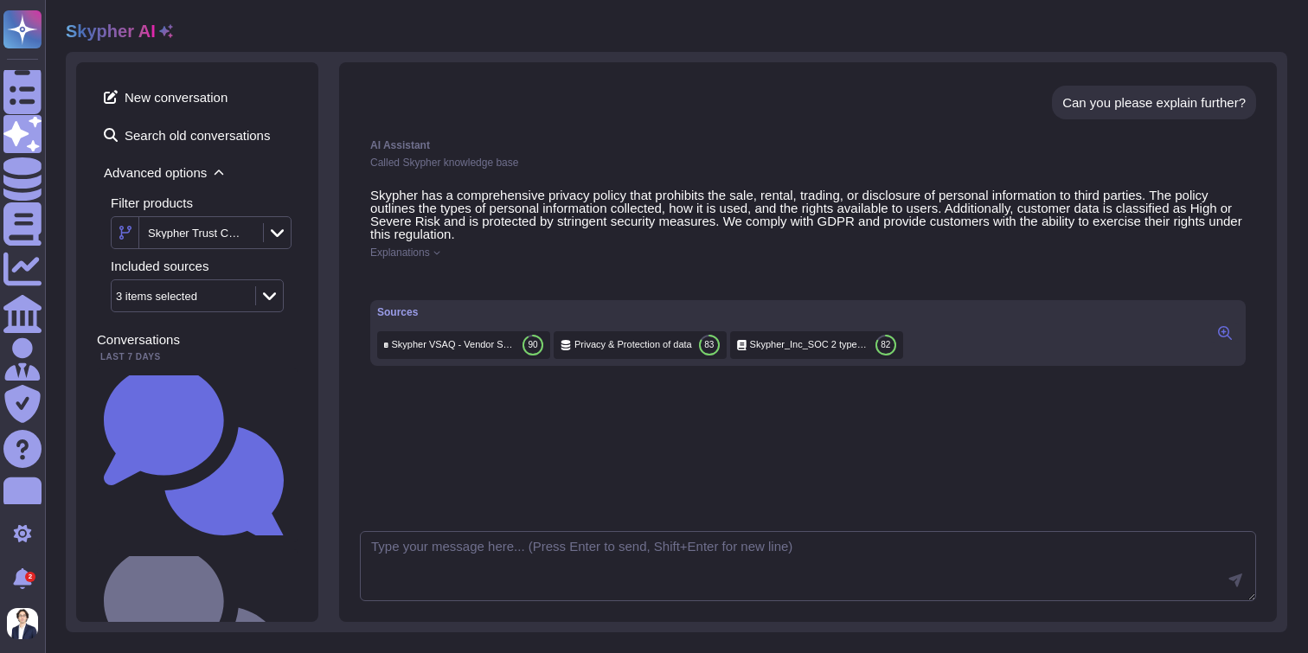
click at [1224, 340] on icon at bounding box center [1225, 333] width 14 height 14
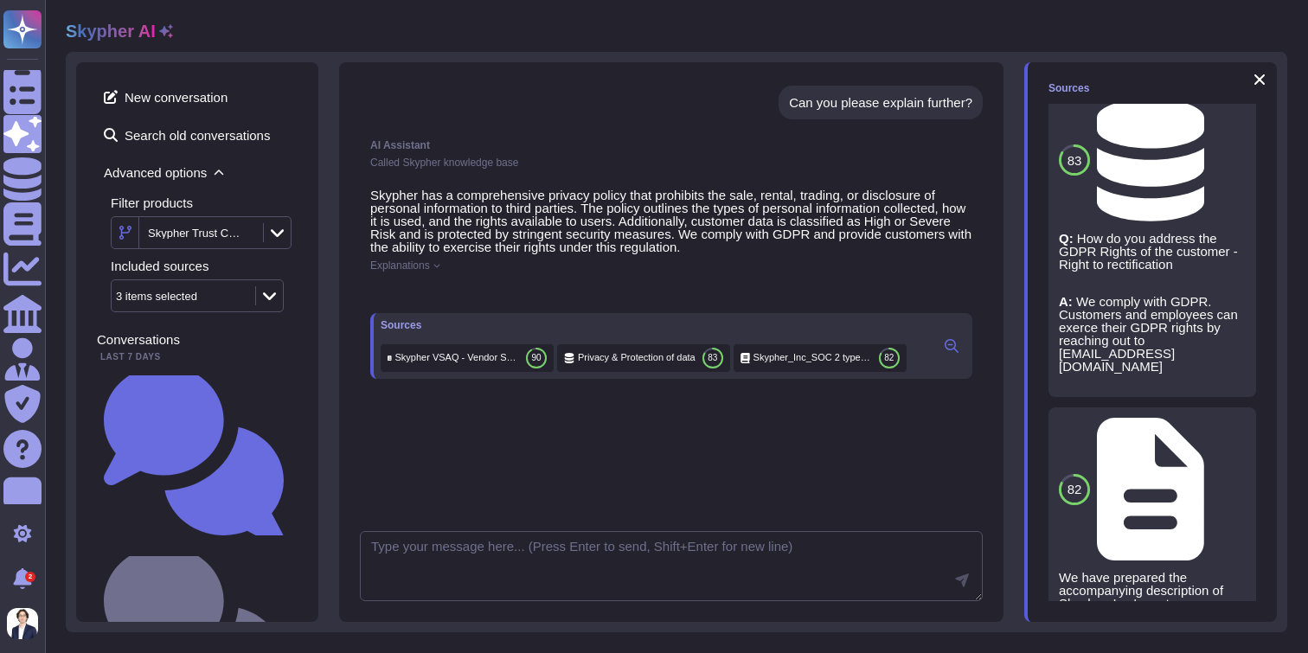
scroll to position [450, 0]
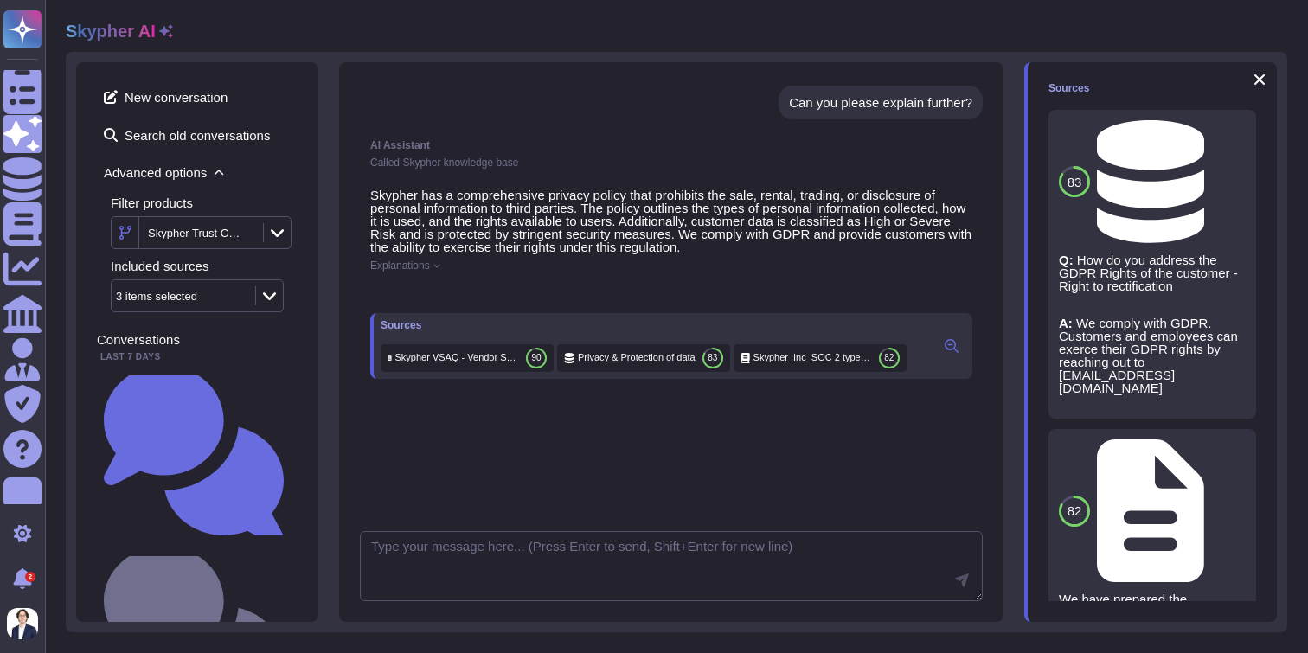
click at [1153, 440] on div "82 Skypher_Inc_SOC 2 type 2.pdf" at bounding box center [1135, 511] width 152 height 143
click at [1211, 504] on span "Skypher_Inc_SOC 2 type 2.pdf" at bounding box center [1211, 510] width 0 height 13
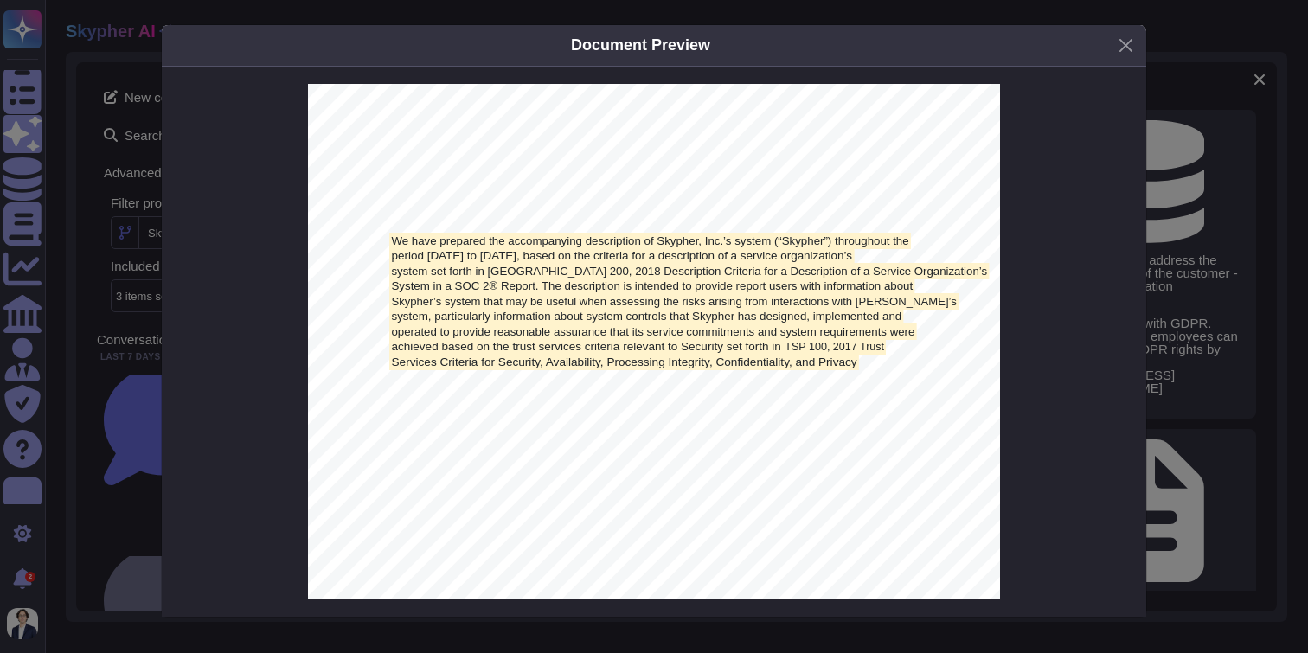
scroll to position [7165, 0]
click at [1126, 49] on button "Close" at bounding box center [1126, 45] width 27 height 27
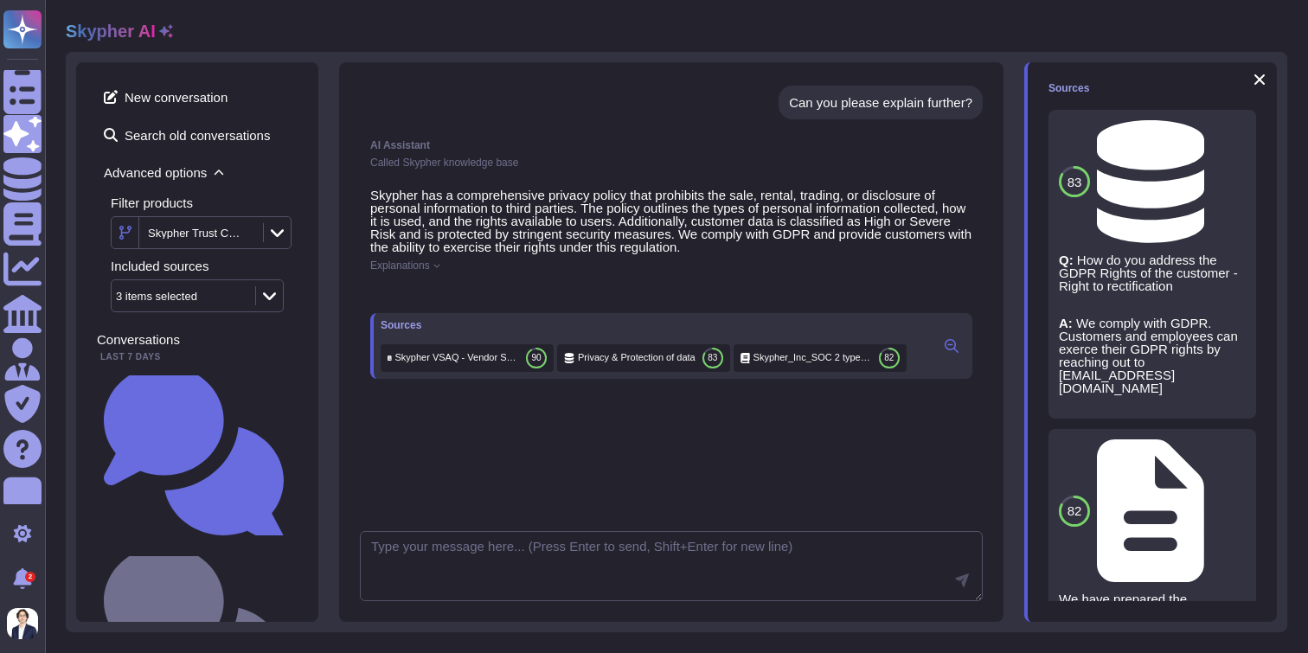
click at [1232, 440] on button at bounding box center [1232, 454] width 28 height 28
click at [1068, 598] on span "Refresh" at bounding box center [1073, 594] width 48 height 13
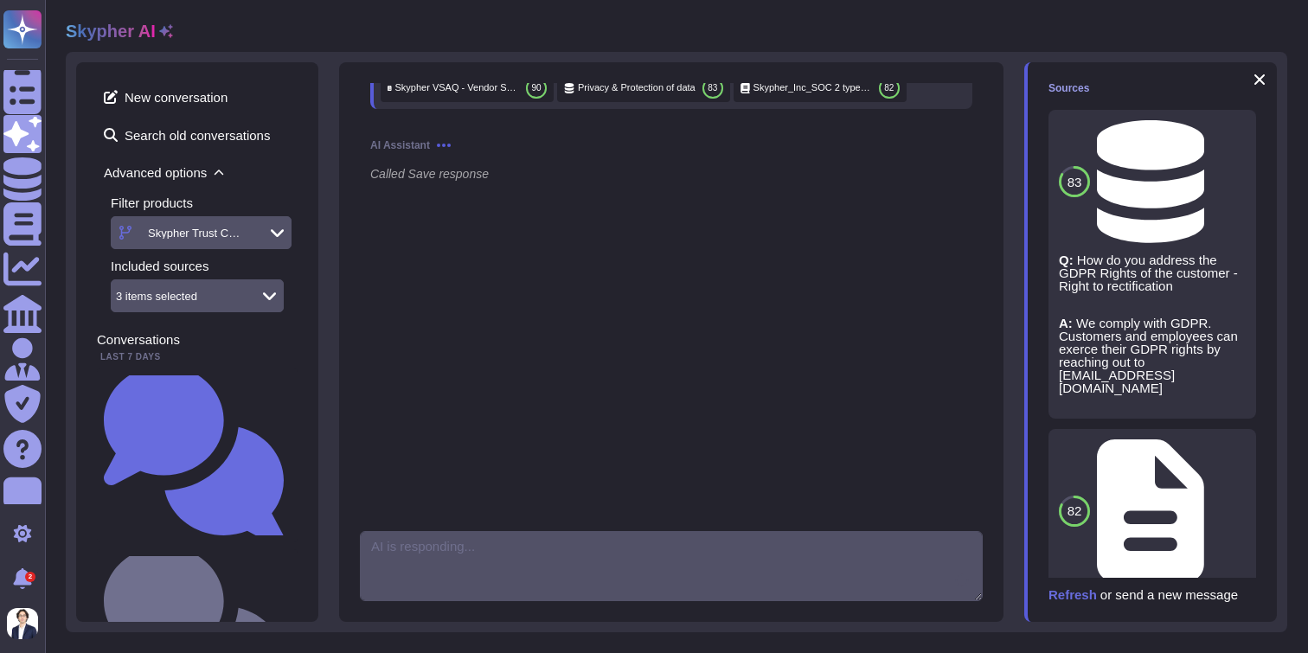
scroll to position [622, 0]
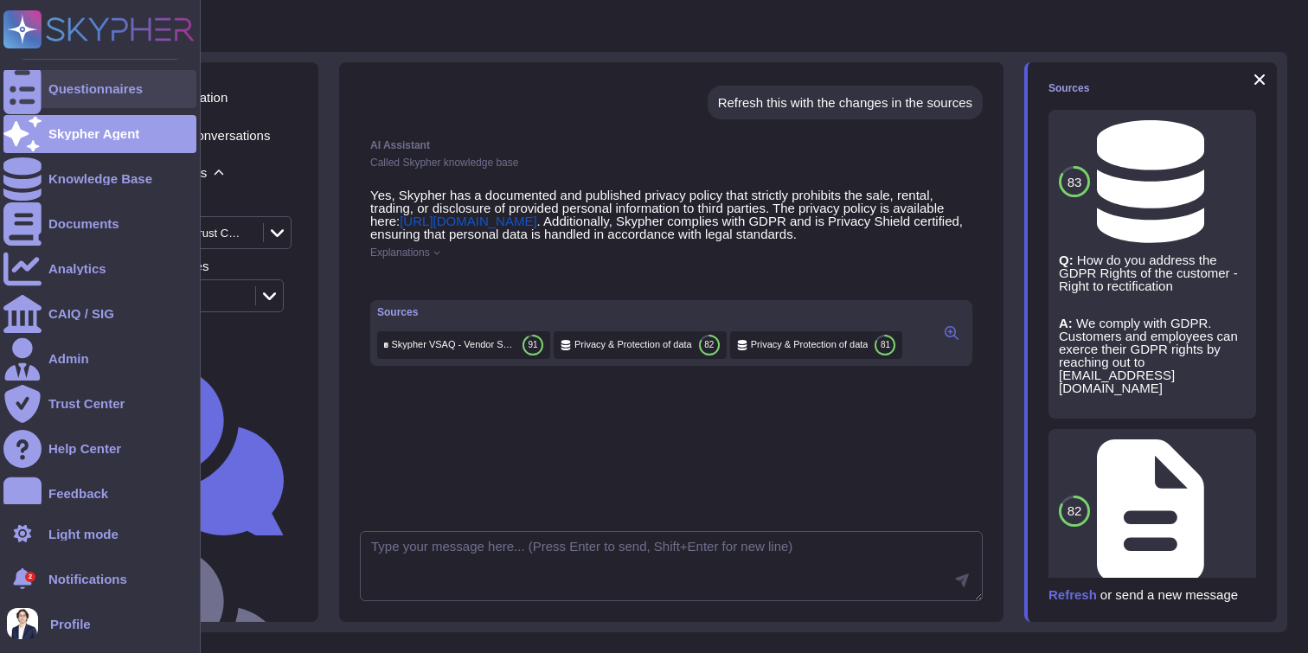
click at [9, 83] on div at bounding box center [22, 89] width 38 height 38
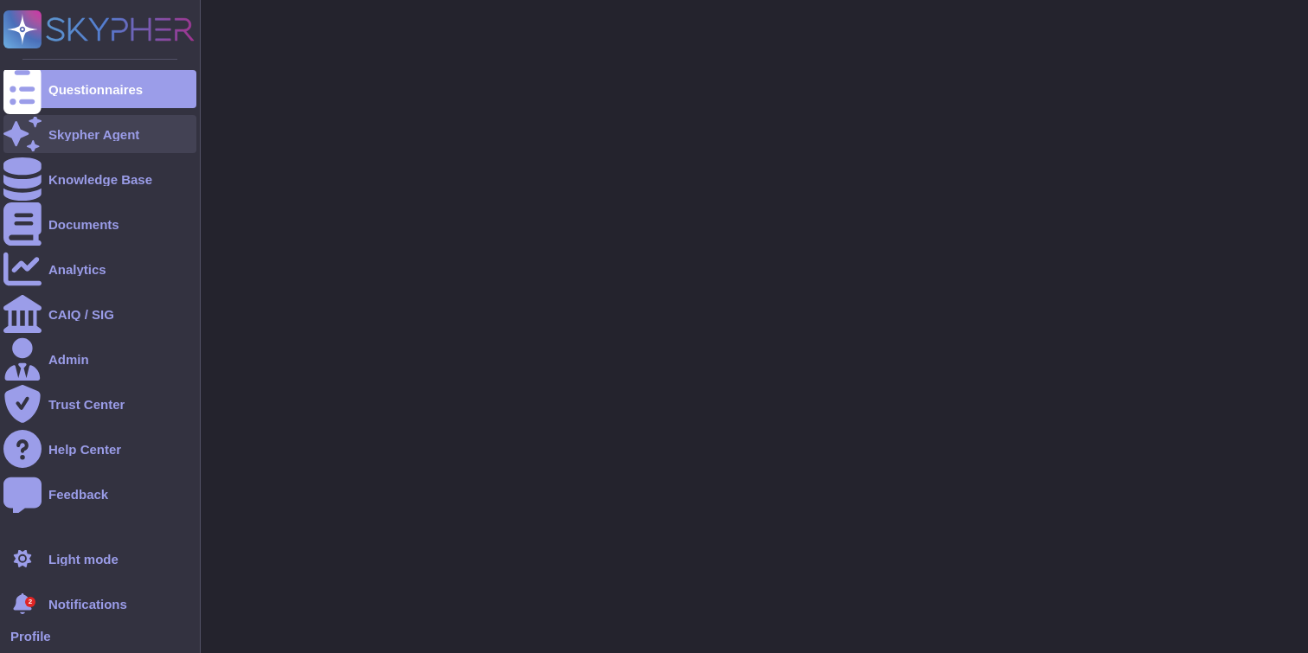
click at [88, 137] on div "Skypher Agent" at bounding box center [93, 134] width 91 height 13
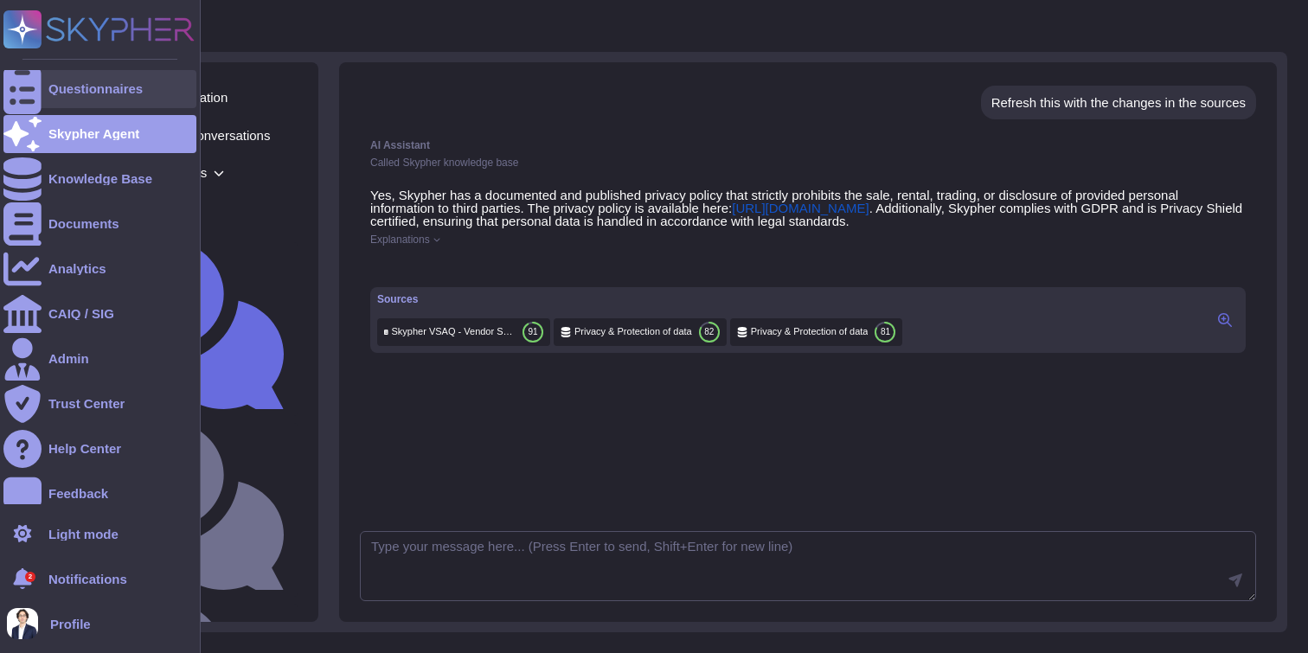
scroll to position [609, 0]
click at [190, 83] on div "Questionnaires" at bounding box center [99, 89] width 193 height 38
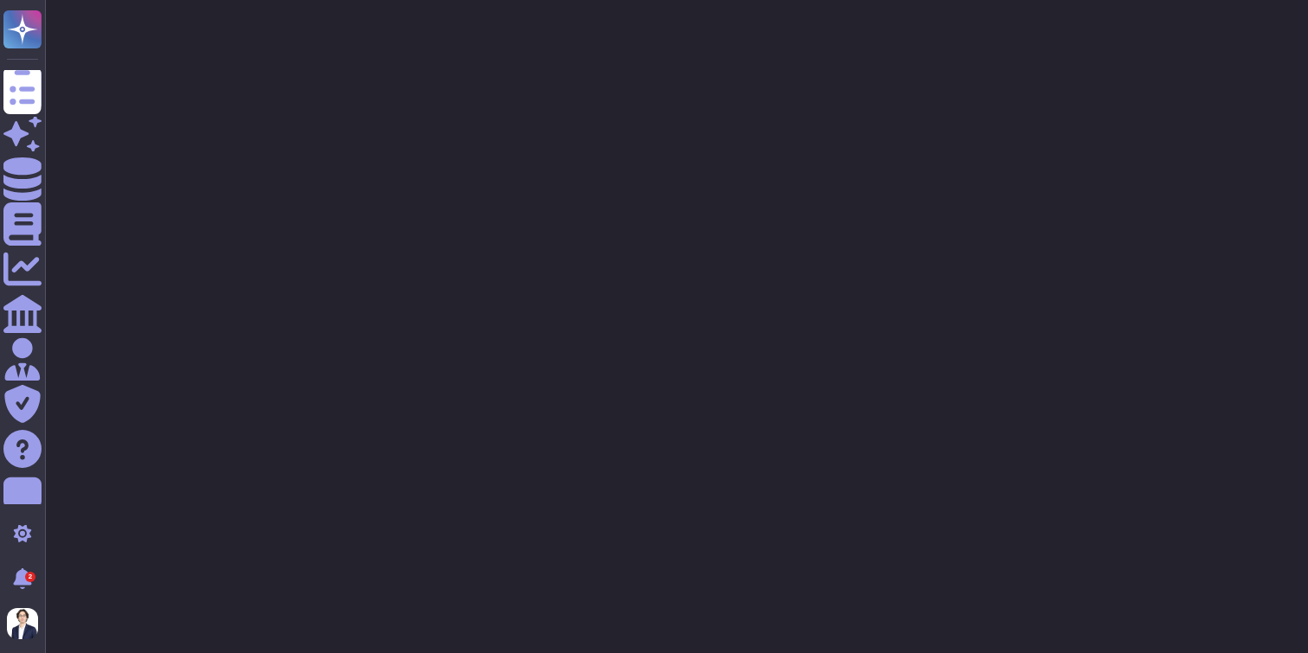
click at [219, 86] on div at bounding box center [676, 43] width 1263 height 87
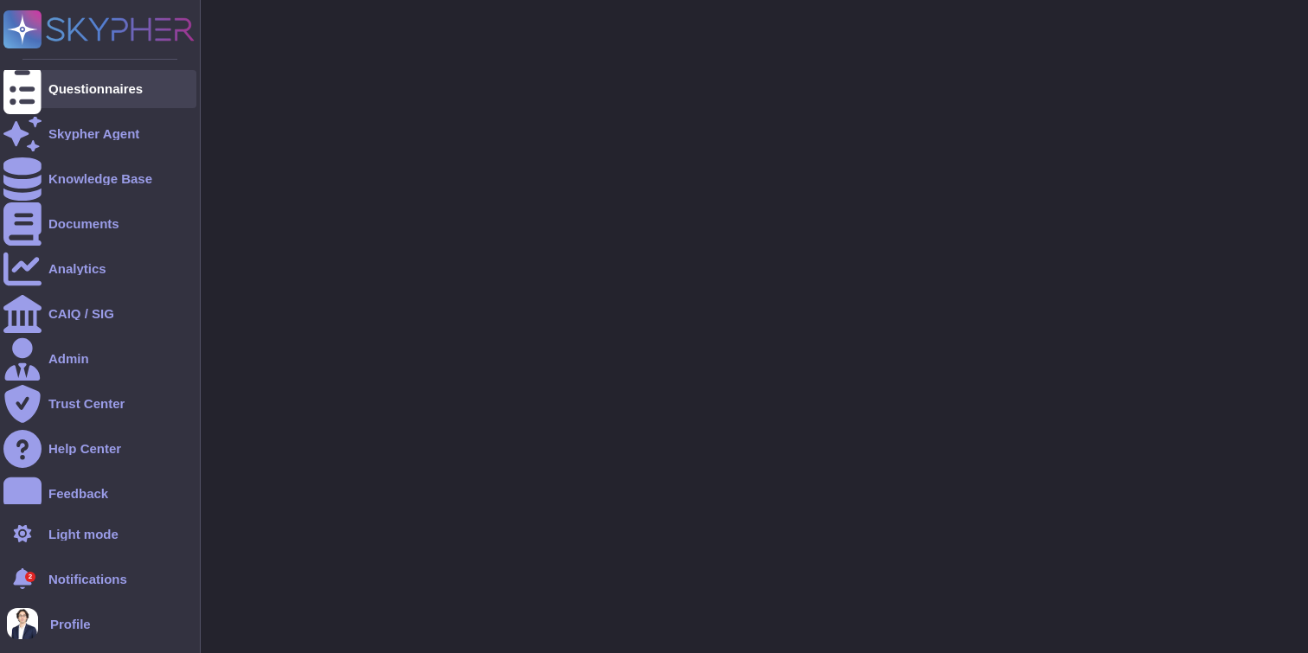
click at [15, 84] on icon at bounding box center [22, 89] width 38 height 51
click at [111, 87] on div "Questionnaires" at bounding box center [95, 88] width 94 height 13
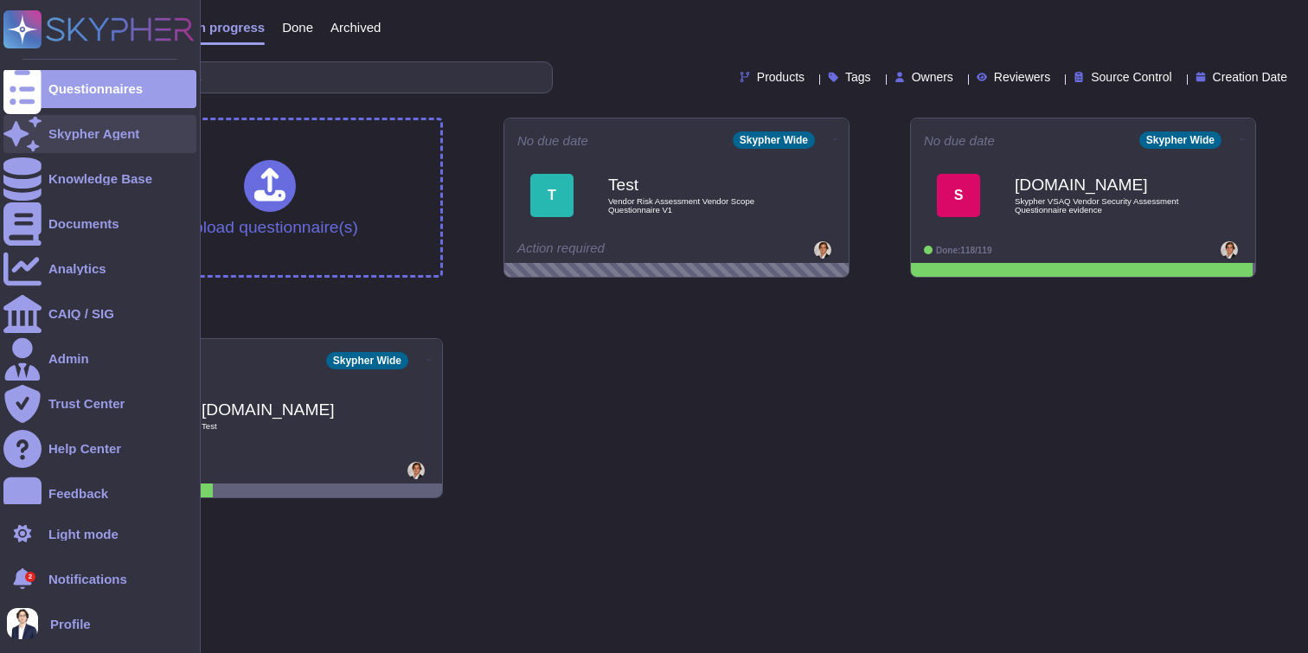
click at [30, 134] on icon at bounding box center [22, 134] width 38 height 34
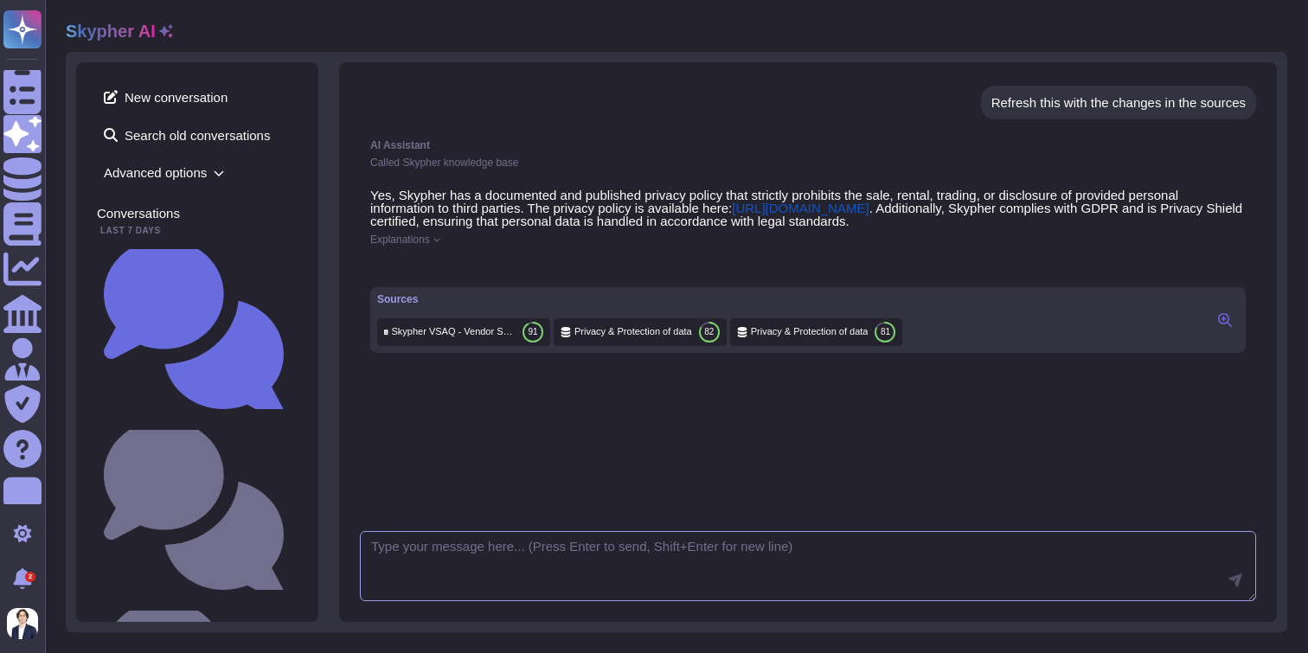
scroll to position [609, 0]
click at [222, 99] on span "New conversation" at bounding box center [197, 97] width 201 height 28
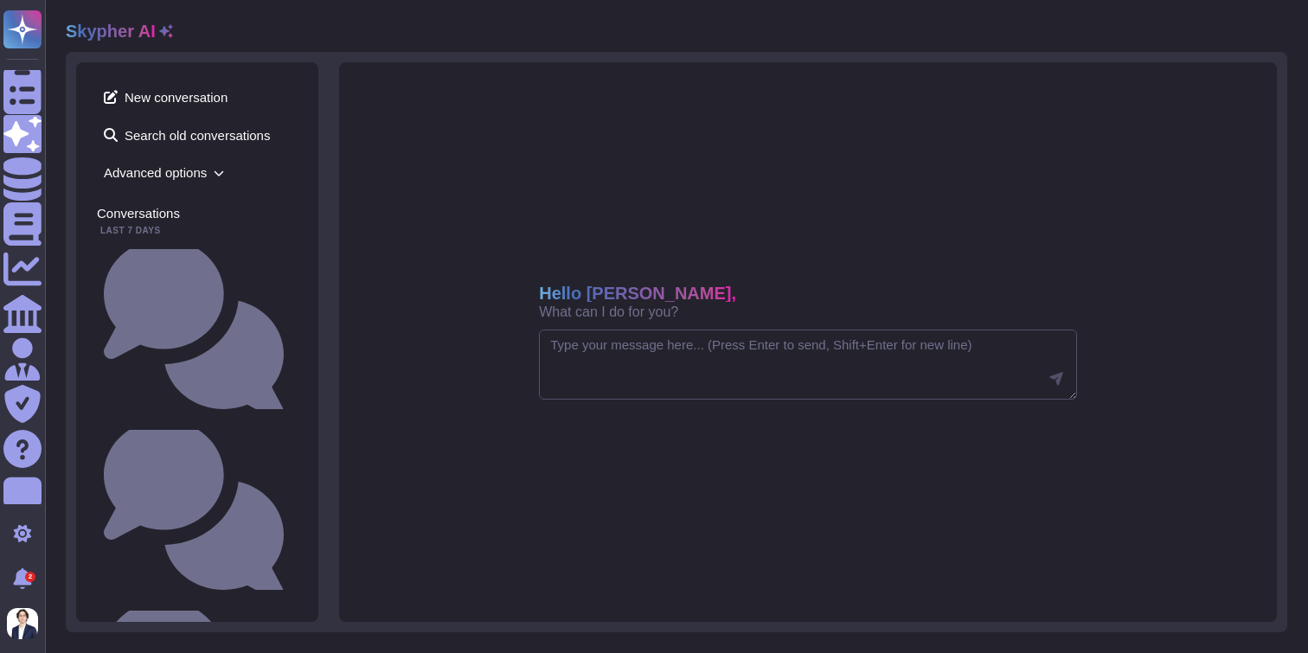
click at [164, 200] on div "New conversation Search old conversations Advanced options Conversations Last 7…" at bounding box center [197, 342] width 242 height 560
click at [164, 181] on span "Advanced options" at bounding box center [197, 172] width 201 height 27
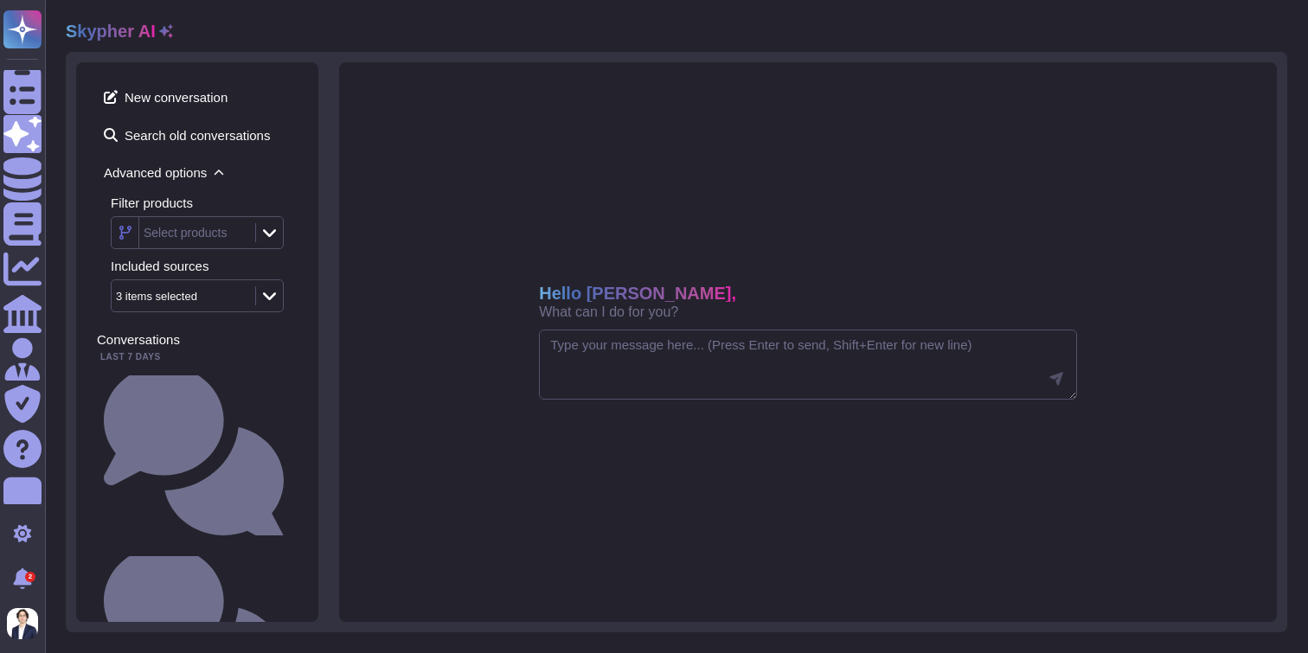
click at [164, 176] on span "Advanced options" at bounding box center [197, 172] width 201 height 27
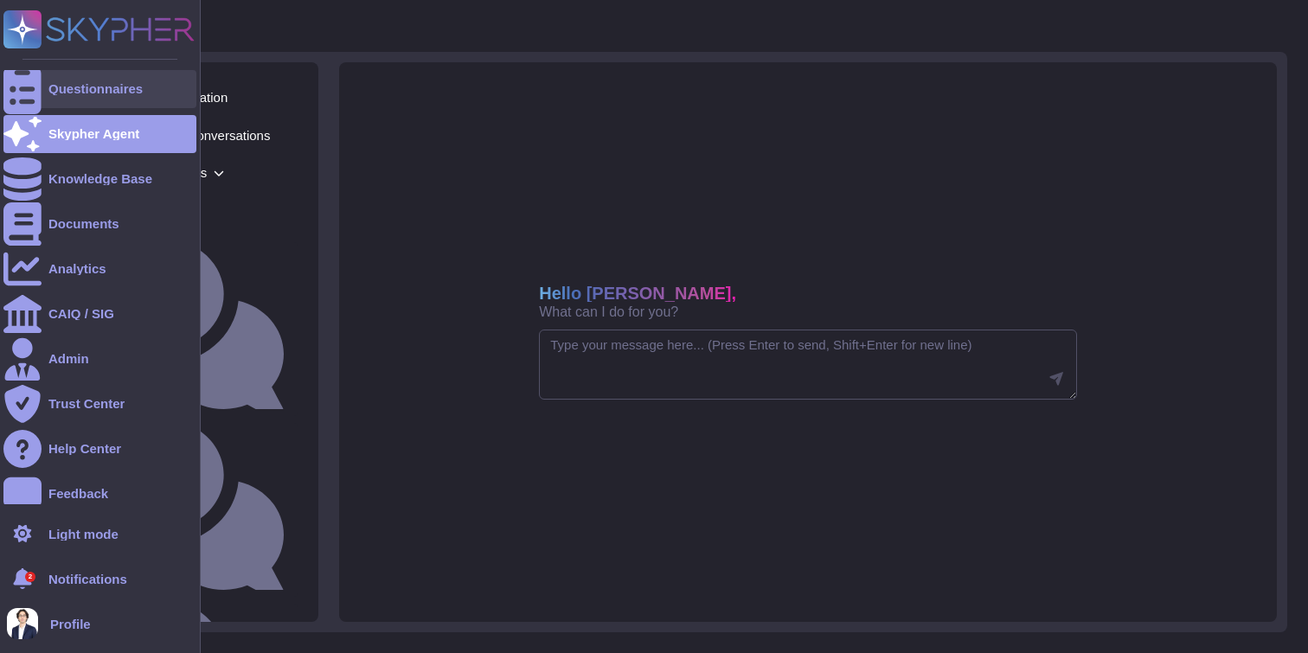
click at [28, 90] on icon at bounding box center [22, 89] width 38 height 51
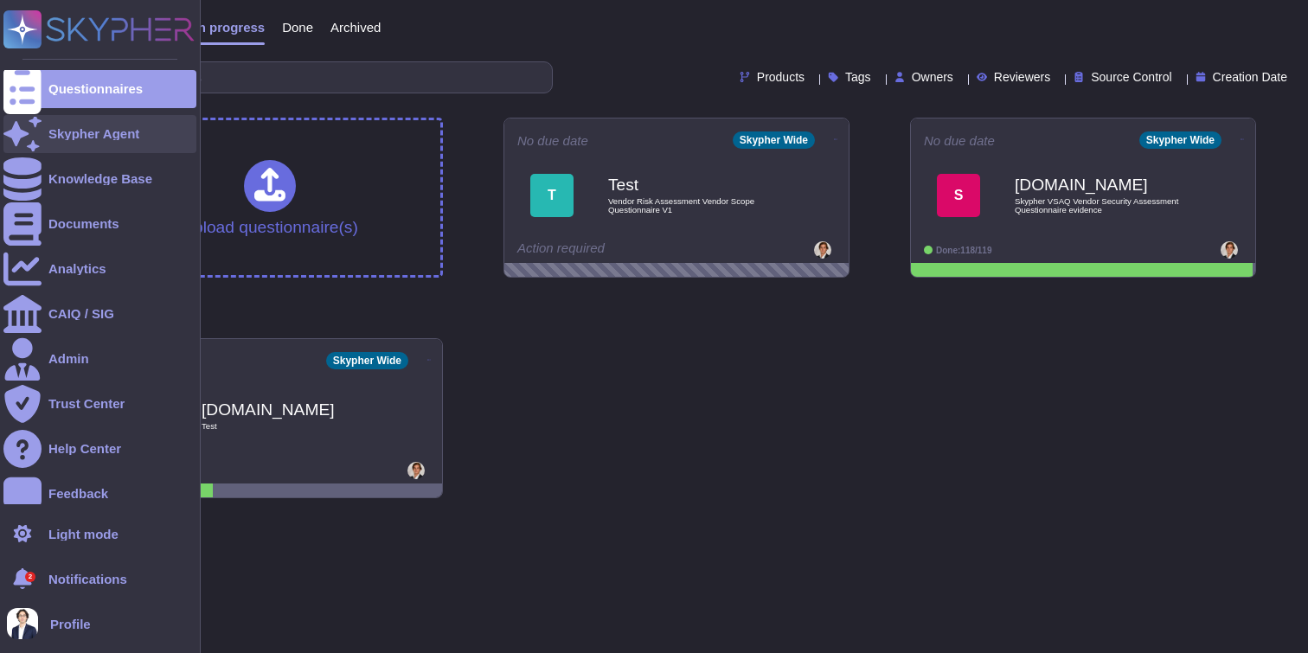
click at [30, 138] on icon at bounding box center [22, 134] width 38 height 34
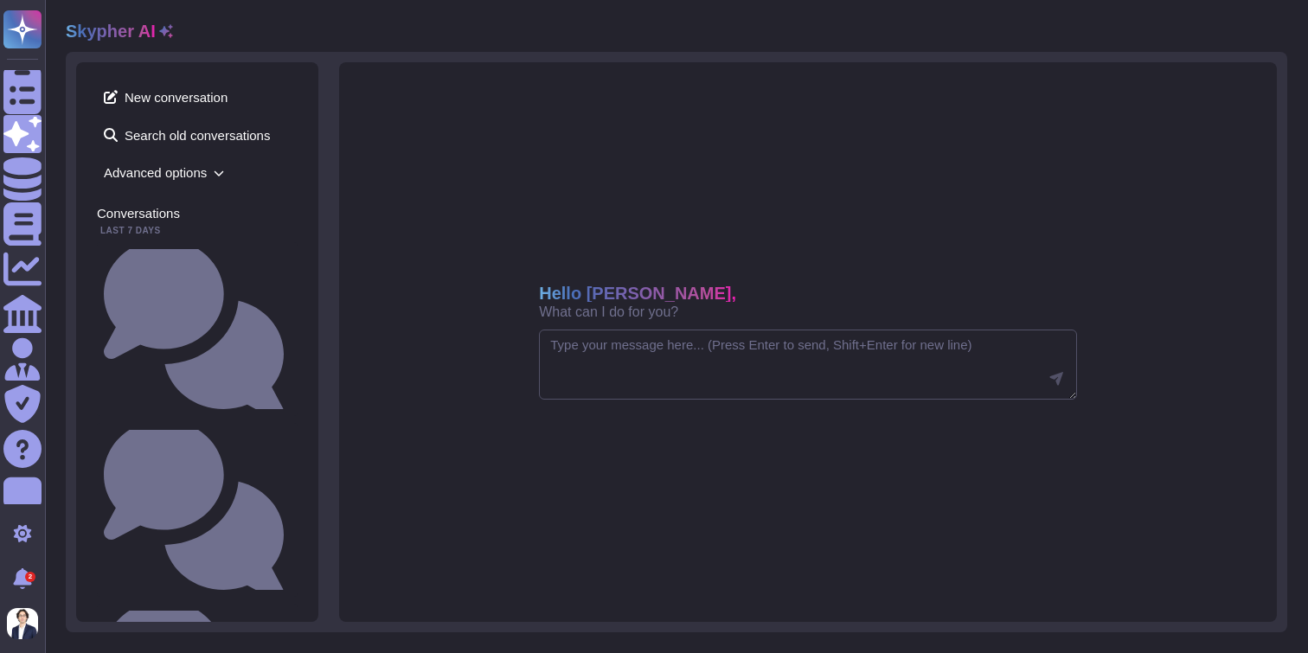
click at [216, 173] on icon at bounding box center [219, 173] width 10 height 10
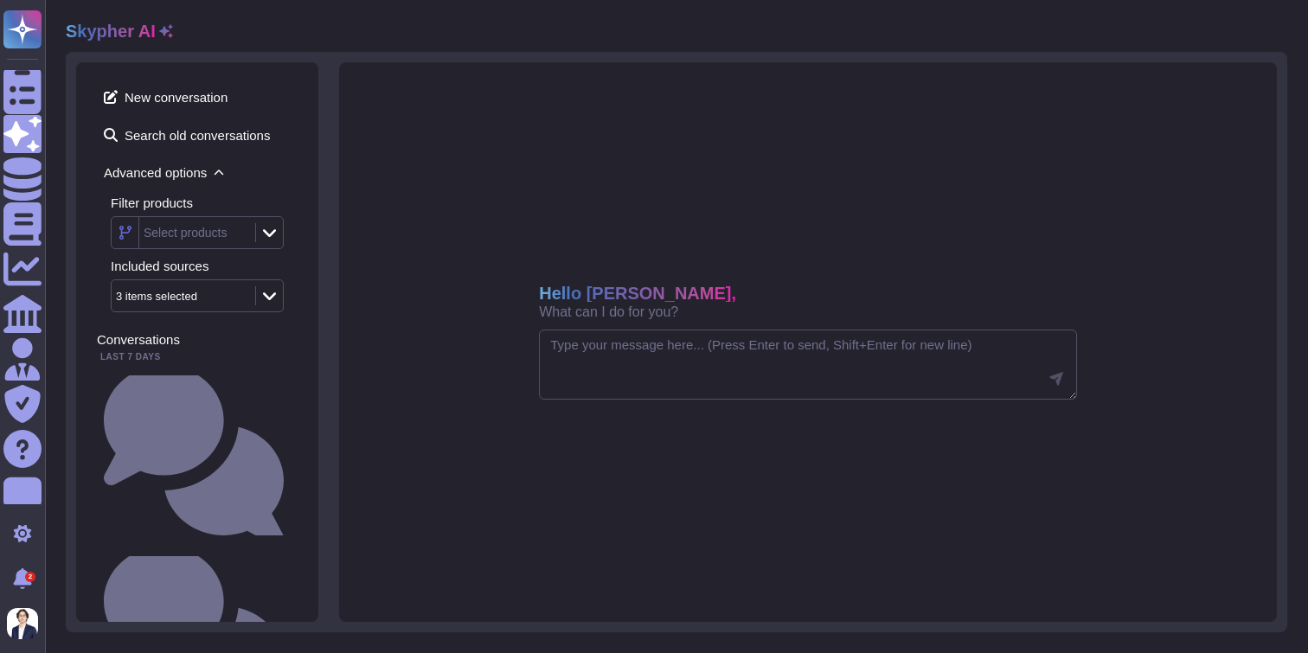
click at [264, 229] on icon at bounding box center [269, 232] width 13 height 17
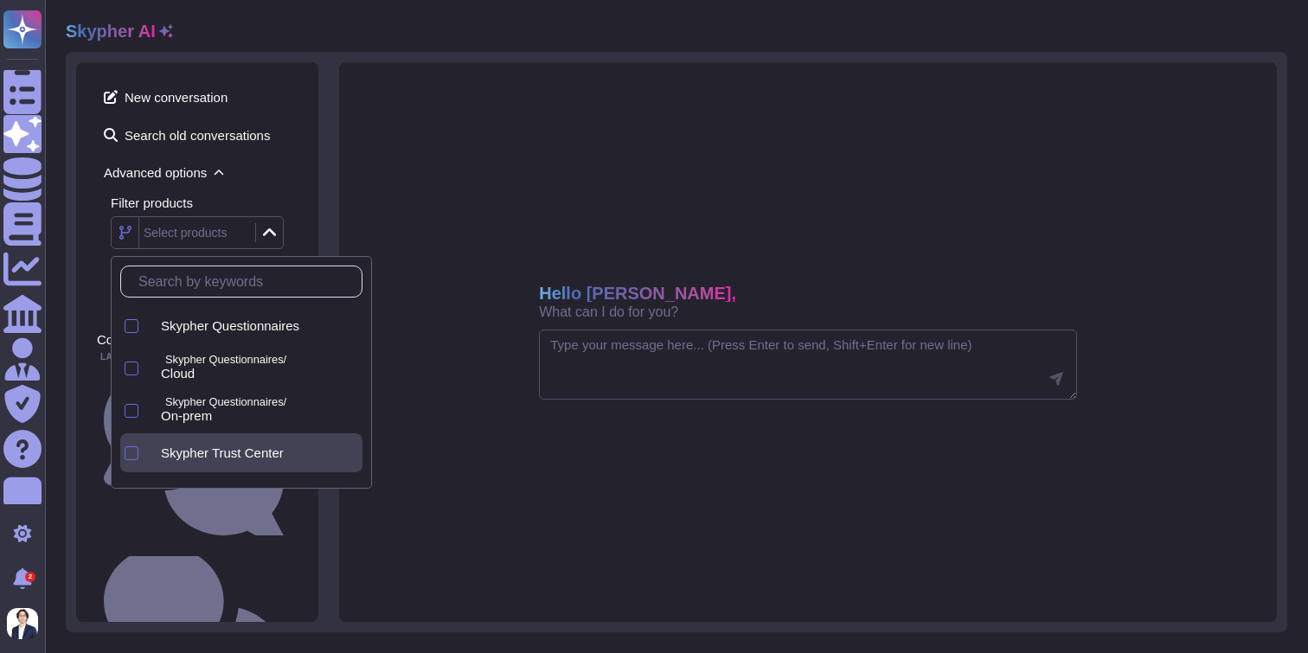
click at [245, 446] on span "Skypher Trust Center" at bounding box center [222, 454] width 123 height 16
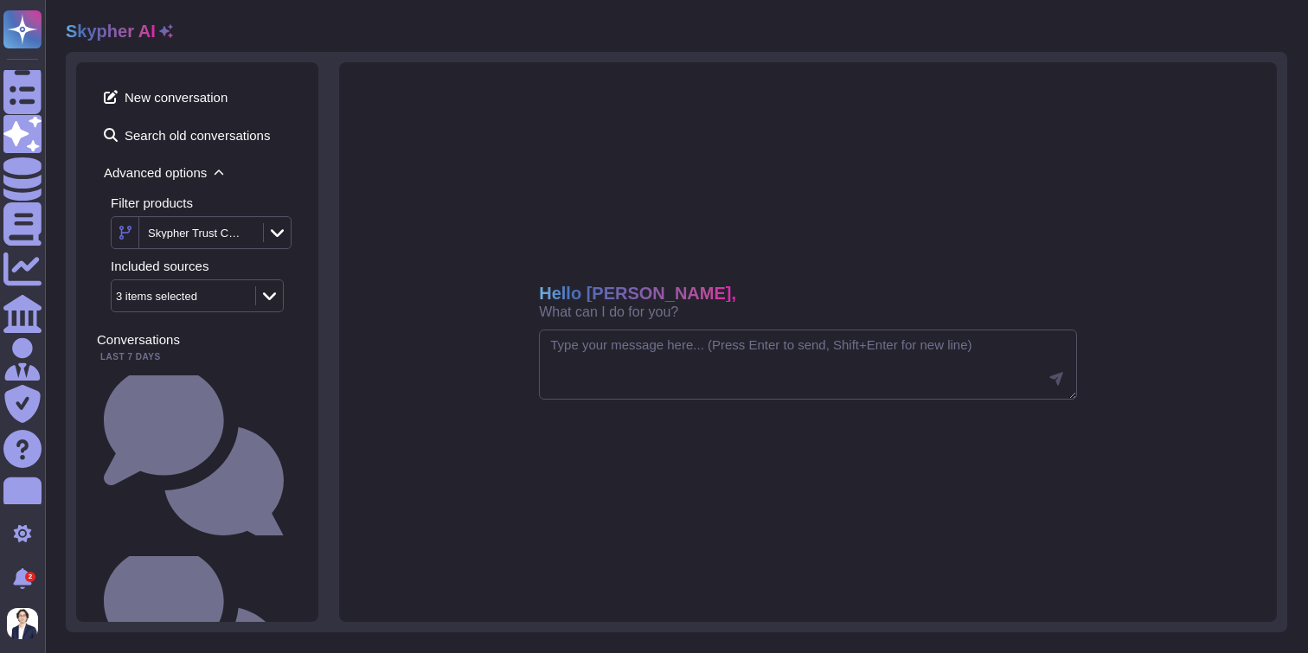
click at [311, 223] on div "New conversation Search old conversations Advanced options Filter products Skyp…" at bounding box center [197, 342] width 242 height 560
click at [267, 296] on icon at bounding box center [269, 295] width 13 height 17
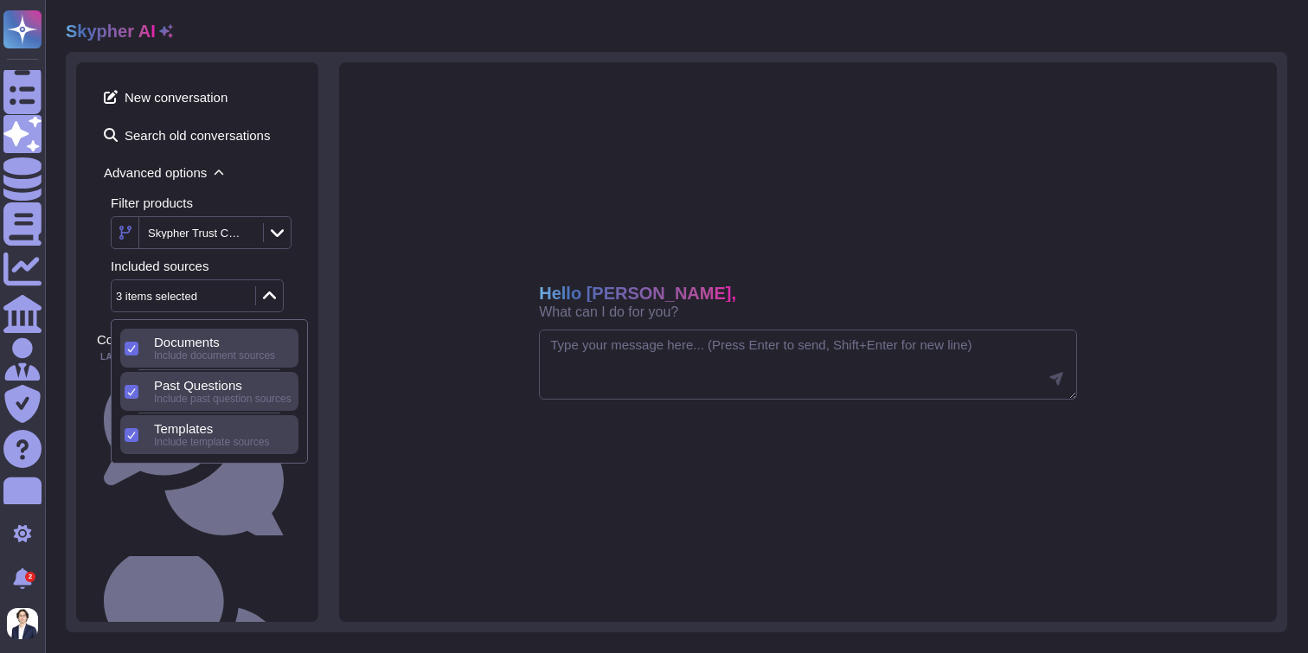
click at [249, 356] on span "Include document sources" at bounding box center [214, 356] width 121 height 12
click at [226, 400] on span "Include template sources" at bounding box center [211, 399] width 115 height 12
click at [223, 437] on span "Include template sources" at bounding box center [211, 442] width 115 height 12
click at [227, 388] on div "Documents" at bounding box center [223, 386] width 138 height 16
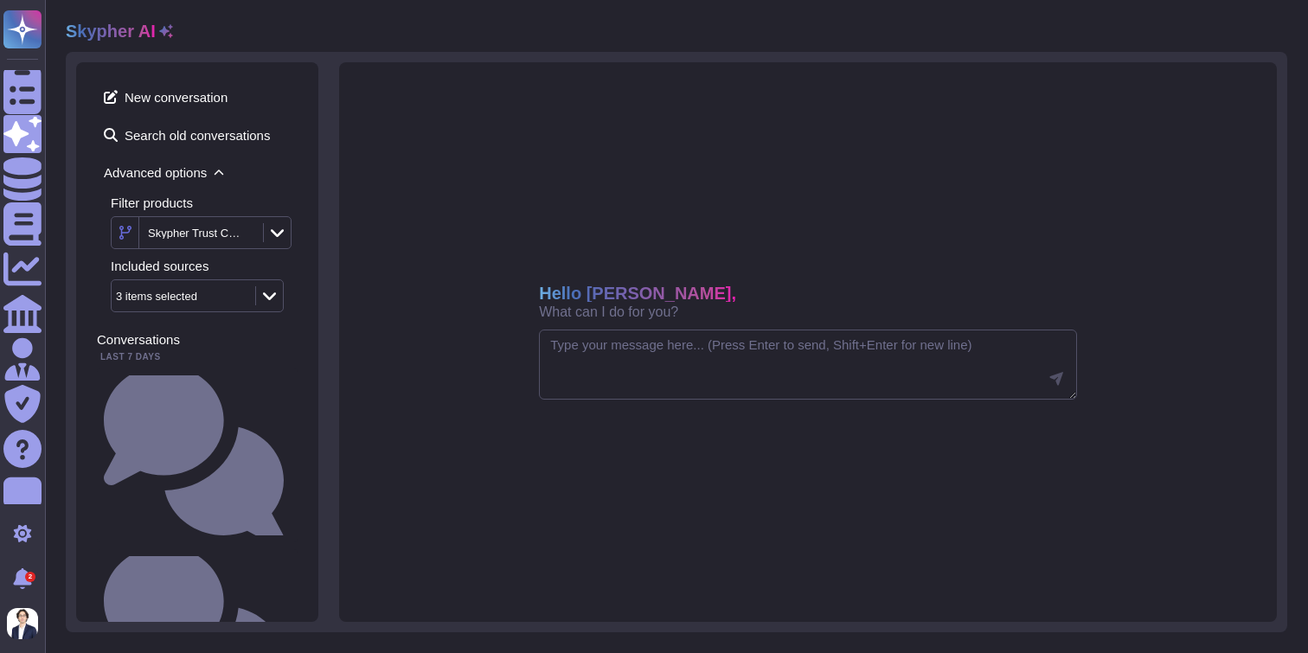
click at [318, 275] on div "New conversation Search old conversations Advanced options Filter products Skyp…" at bounding box center [197, 342] width 242 height 560
click at [612, 356] on textarea at bounding box center [808, 365] width 538 height 71
type textarea "What is our privacy policy?"
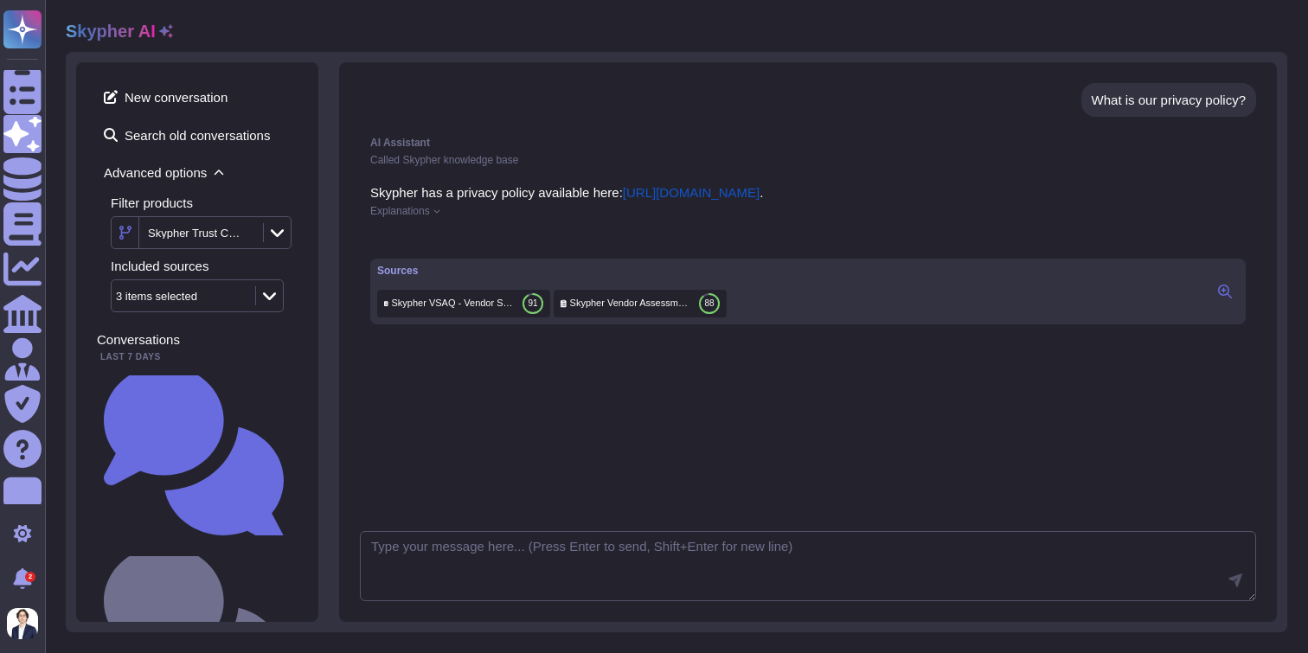
click at [440, 212] on icon at bounding box center [437, 211] width 7 height 7
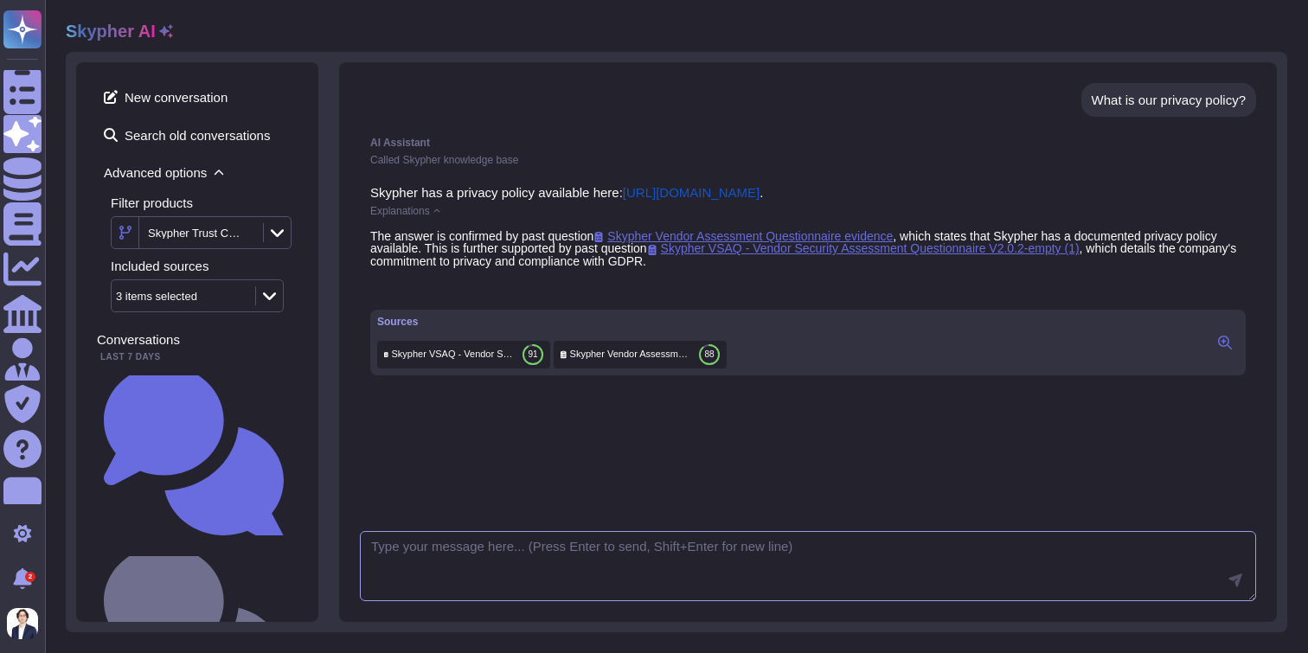
click at [524, 545] on textarea at bounding box center [808, 566] width 896 height 71
type textarea "Can you please give me a more in depth explanation?"
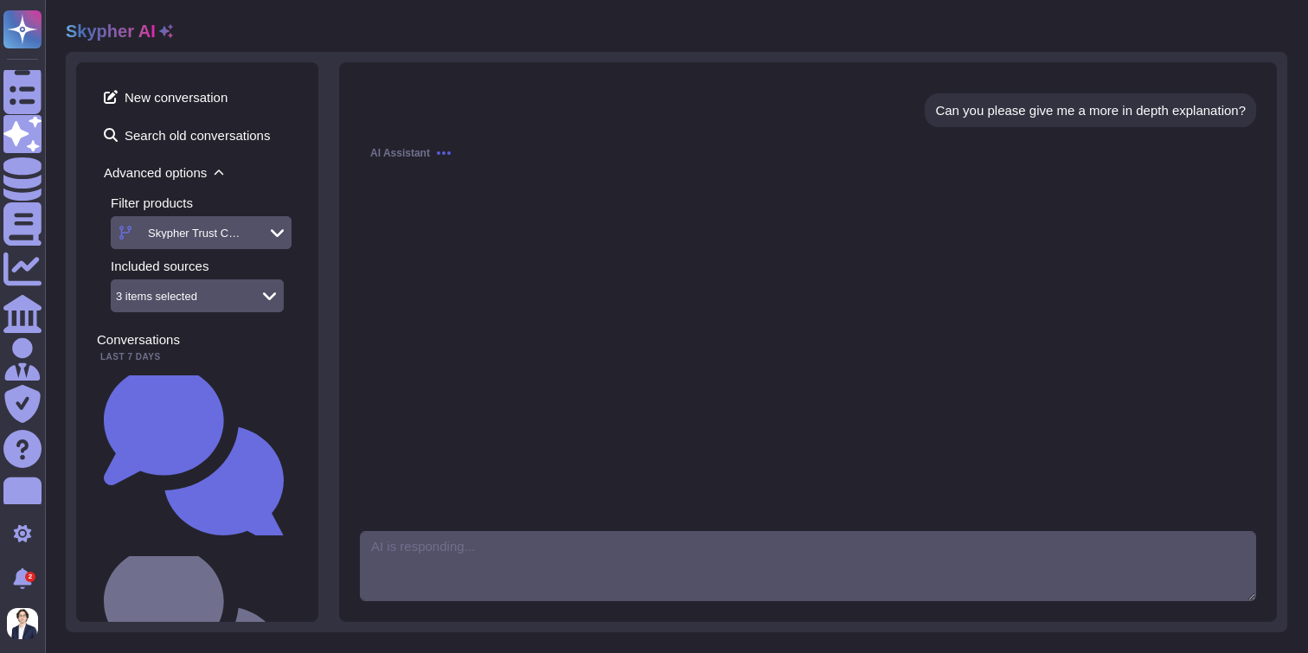
scroll to position [284, 0]
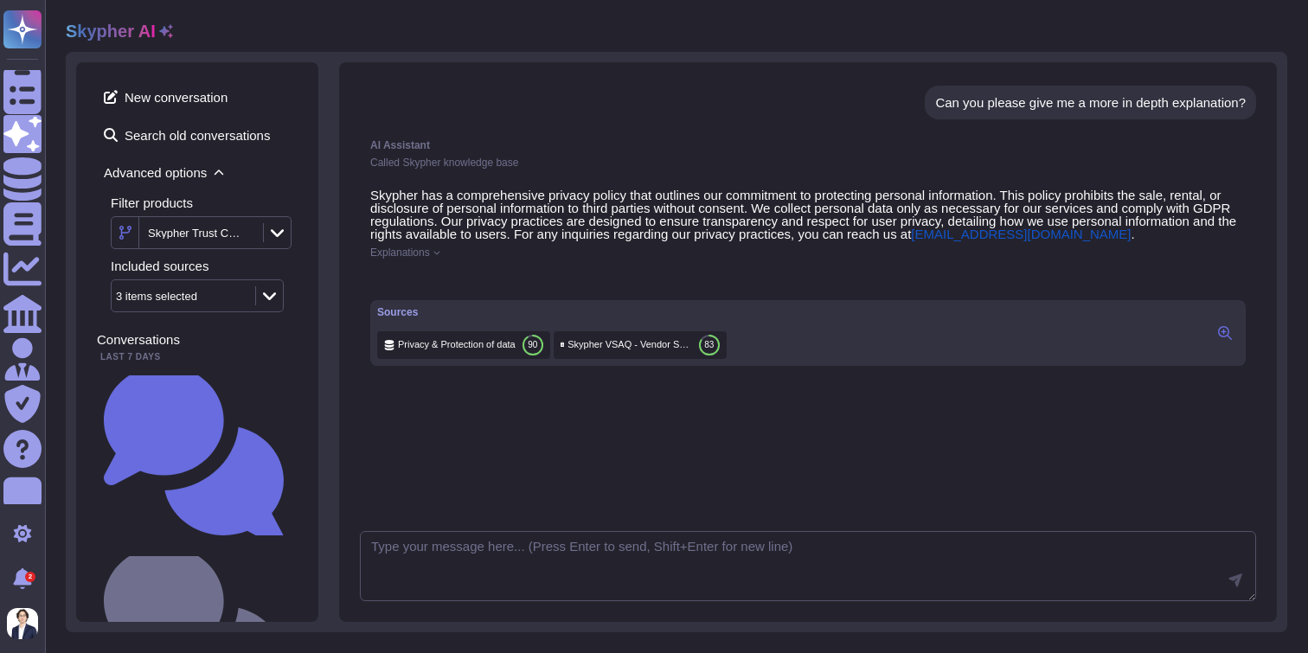
click at [1224, 340] on icon at bounding box center [1225, 333] width 14 height 14
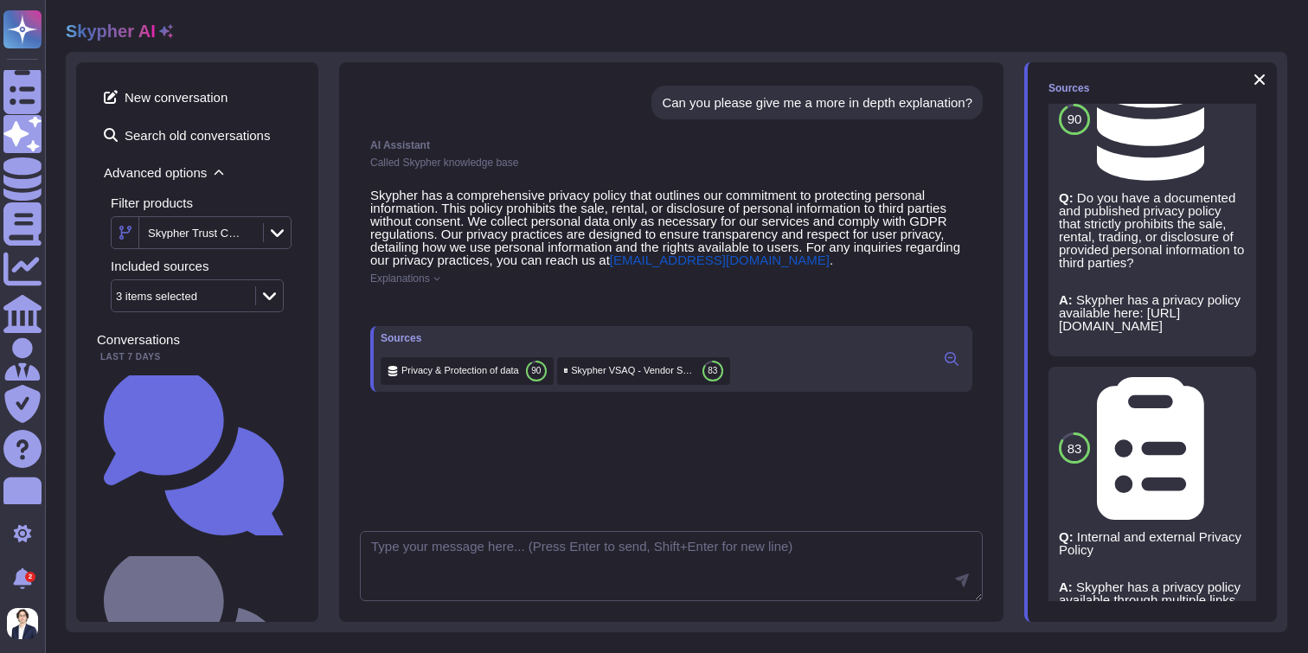
scroll to position [90, 0]
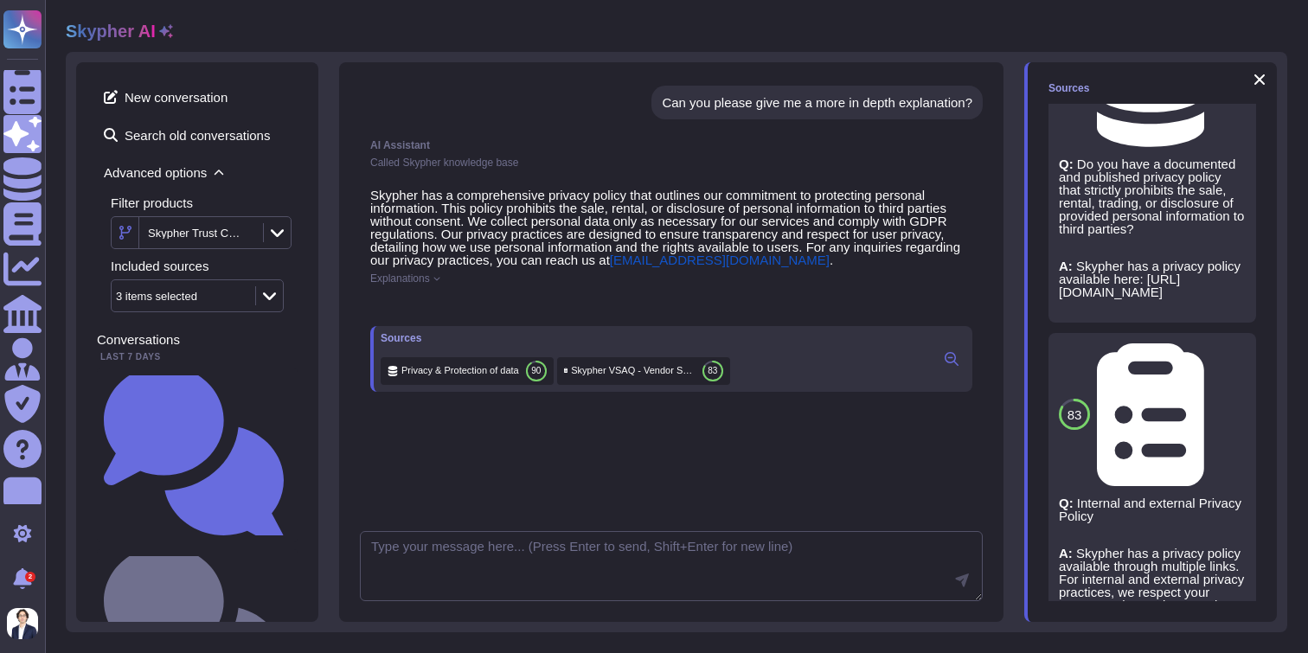
click at [1147, 344] on div "83 Skypher VSAQ - Vendor Security Assessment Questionnaire V2.0.2-empty (1)" at bounding box center [1135, 415] width 152 height 143
click at [1211, 408] on span "Skypher VSAQ - Vendor Security Assessment Questionnaire V2.0.2-empty (1)" at bounding box center [1211, 414] width 0 height 13
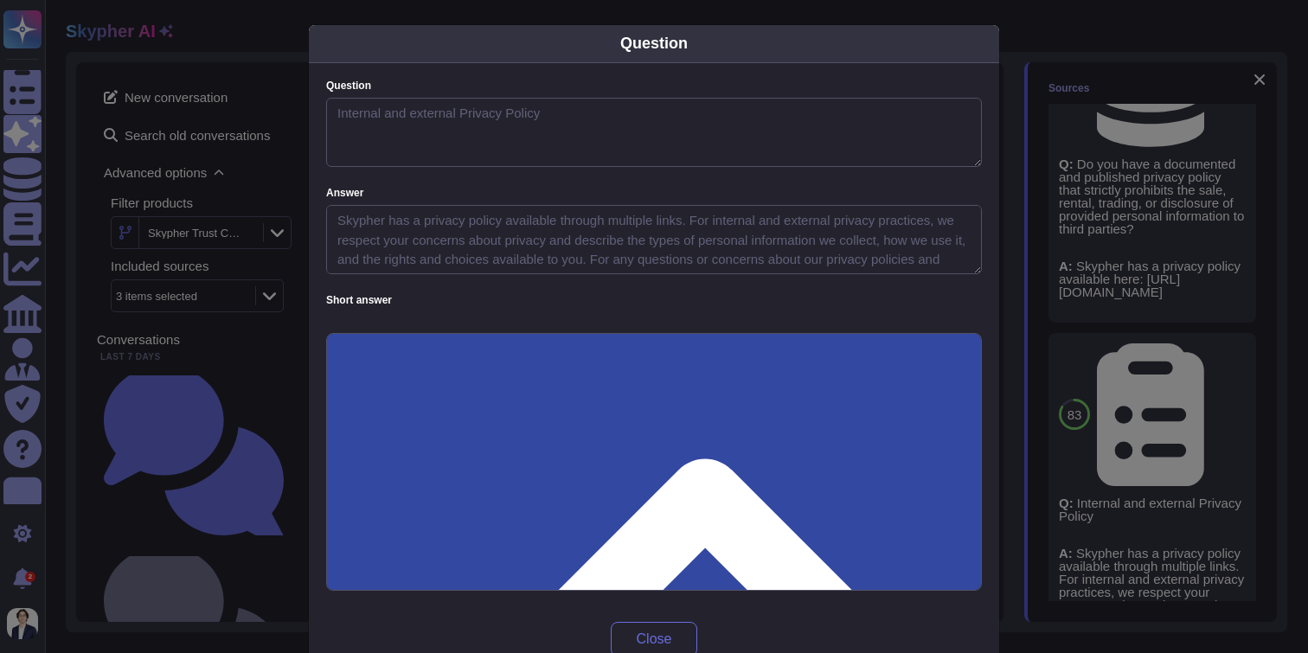
type textarea "Internal and external Privacy Policy"
type textarea "Skypher has a privacy policy available through multiple links. For internal and…"
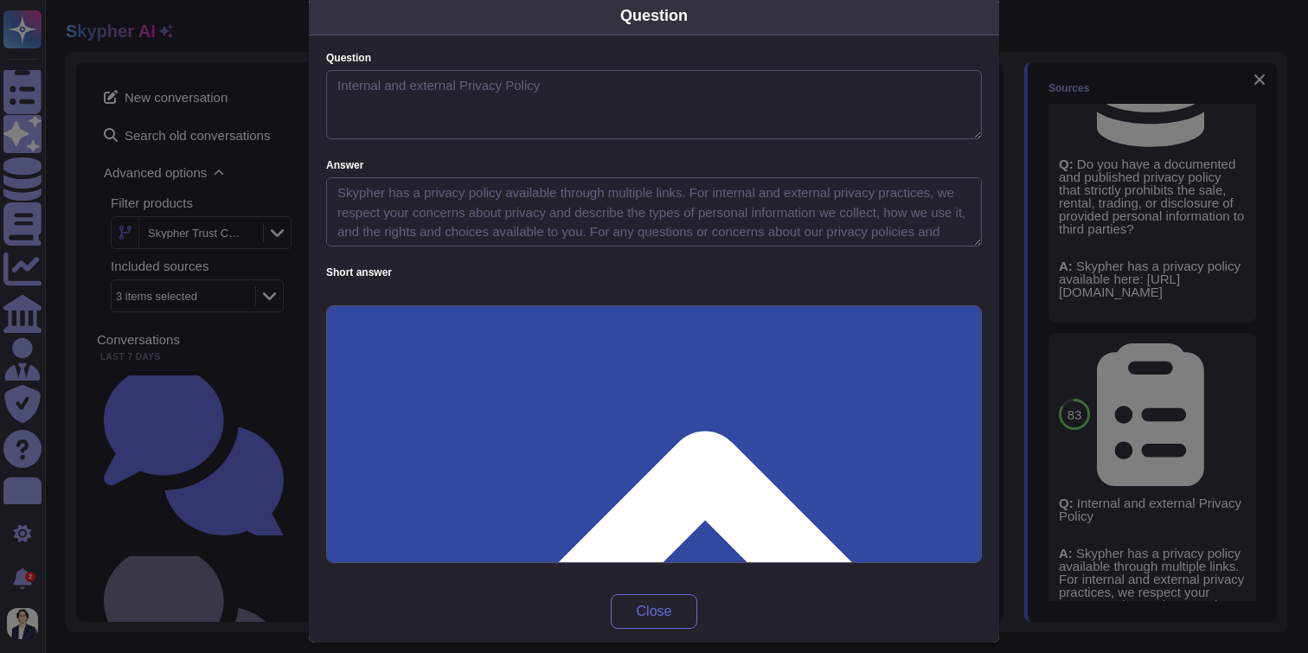
scroll to position [0, 0]
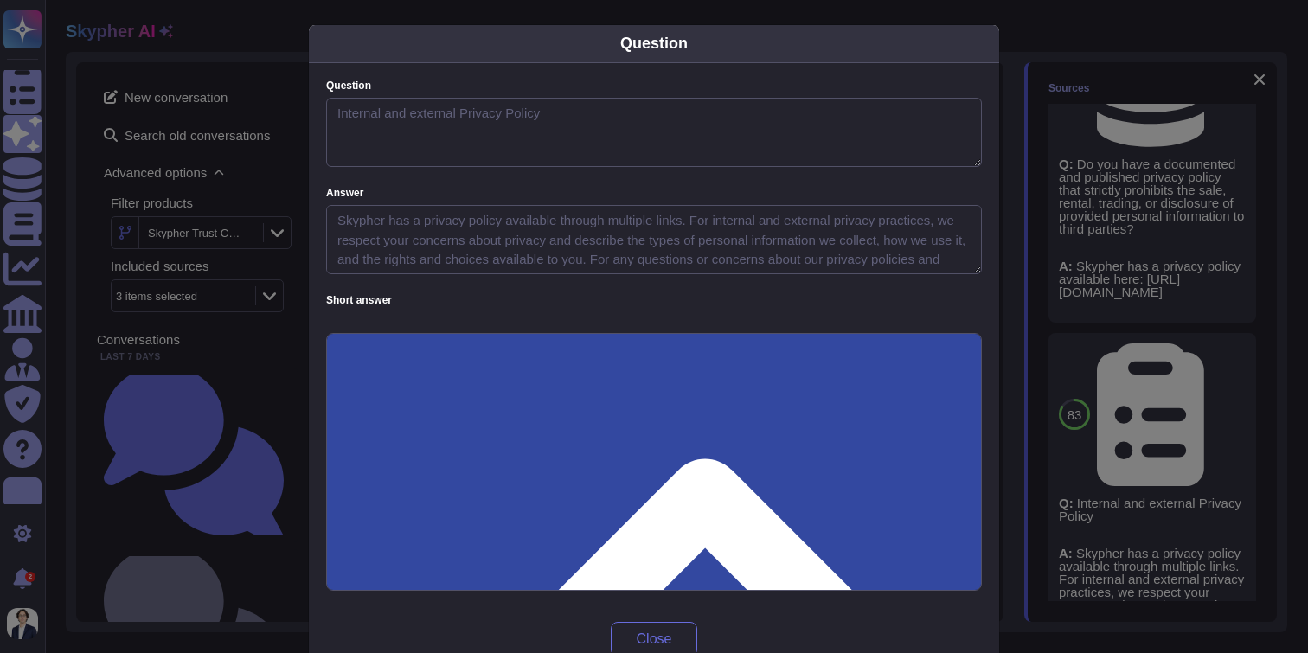
click at [1144, 383] on div "Question Question Internal and external Privacy Policy Answer Skypher has a pri…" at bounding box center [654, 326] width 1308 height 653
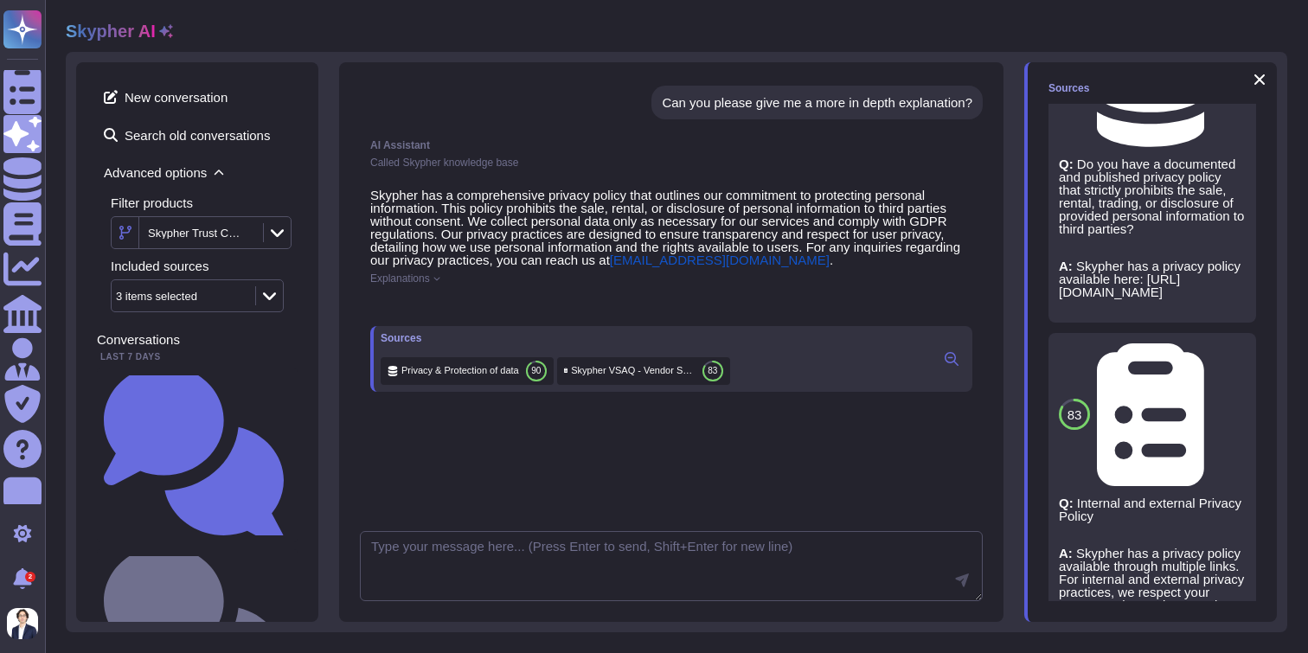
click at [1232, 357] on icon at bounding box center [1232, 357] width 0 height 0
click at [1076, 598] on span "Refresh" at bounding box center [1073, 594] width 48 height 13
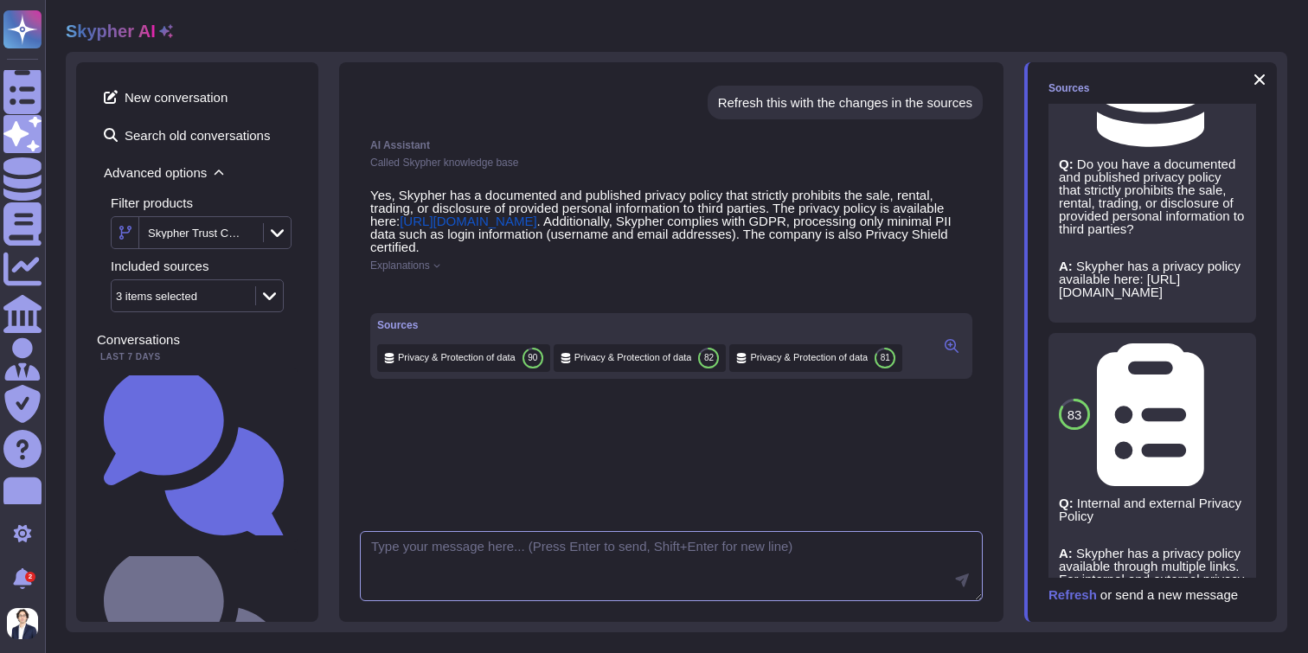
scroll to position [635, 0]
click at [416, 306] on icon at bounding box center [620, 516] width 451 height 421
